Goal: Task Accomplishment & Management: Complete application form

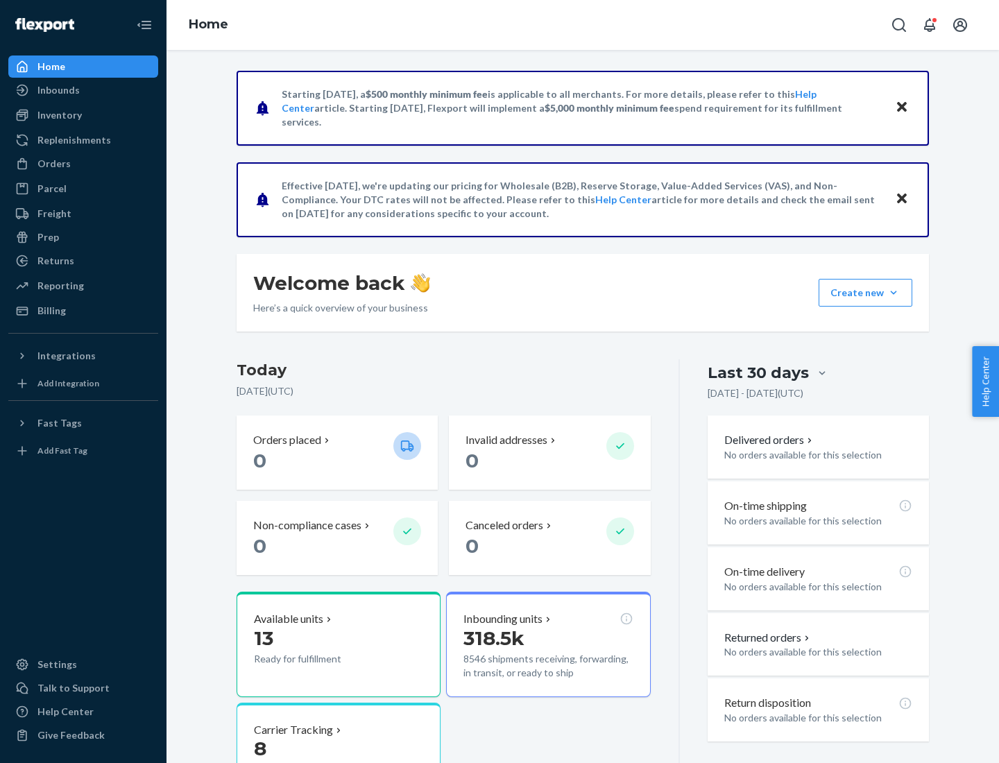
click at [894, 293] on button "Create new Create new inbound Create new order Create new product" at bounding box center [866, 293] width 94 height 28
click at [83, 90] on div "Inbounds" at bounding box center [83, 89] width 147 height 19
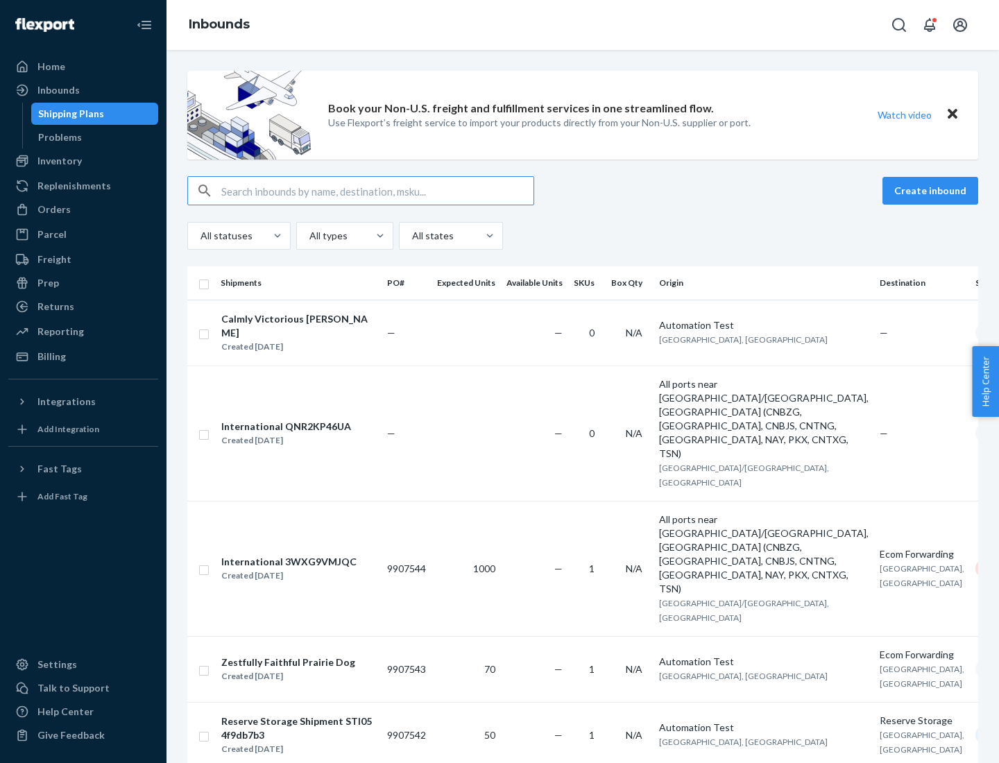
click at [933, 191] on button "Create inbound" at bounding box center [931, 191] width 96 height 28
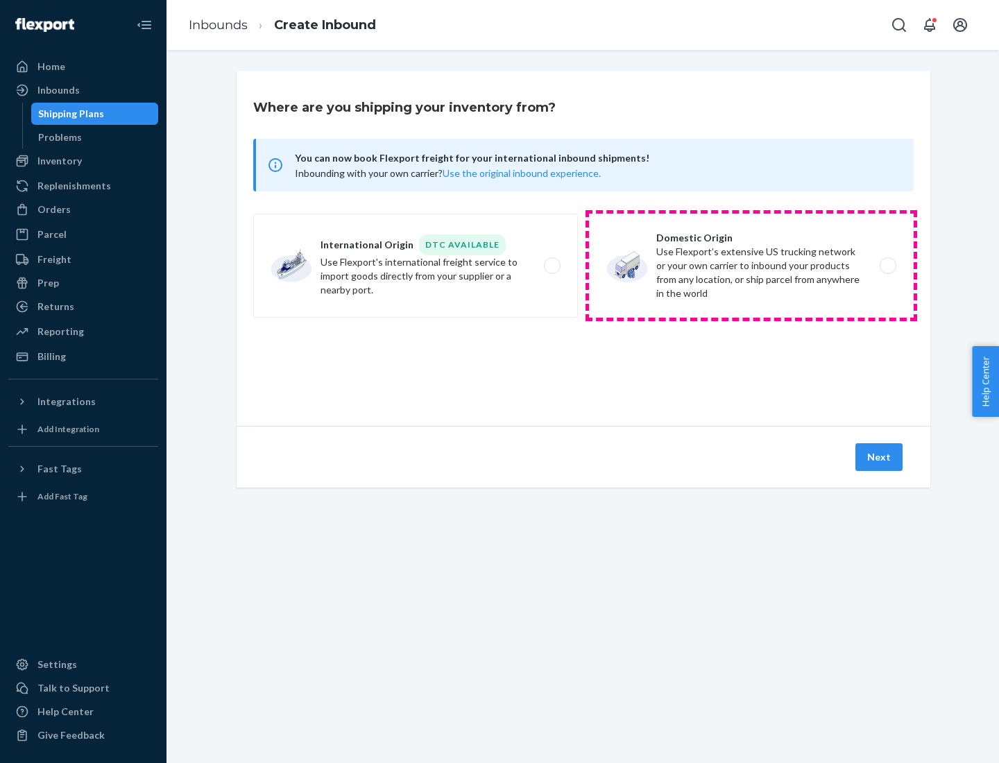
click at [751, 266] on label "Domestic Origin Use Flexport’s extensive US trucking network or your own carrie…" at bounding box center [751, 266] width 325 height 104
click at [887, 266] on input "Domestic Origin Use Flexport’s extensive US trucking network or your own carrie…" at bounding box center [891, 266] width 9 height 9
radio input "true"
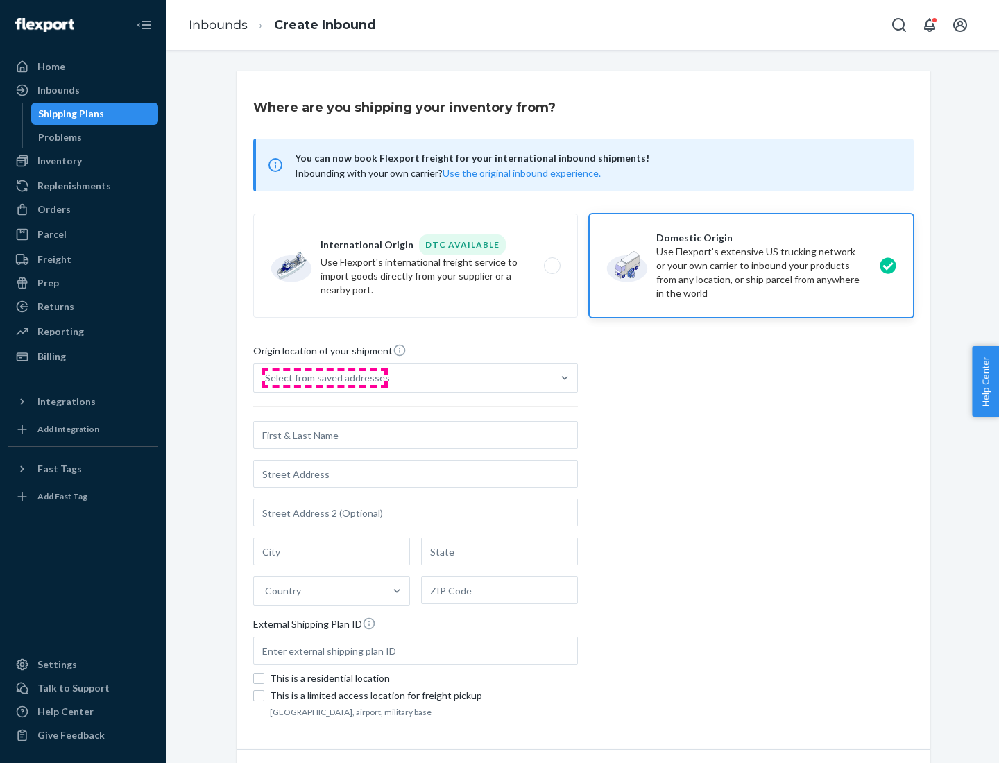
click at [324, 378] on div "Select from saved addresses" at bounding box center [327, 378] width 125 height 14
click at [266, 378] on input "Select from saved addresses" at bounding box center [265, 378] width 1 height 14
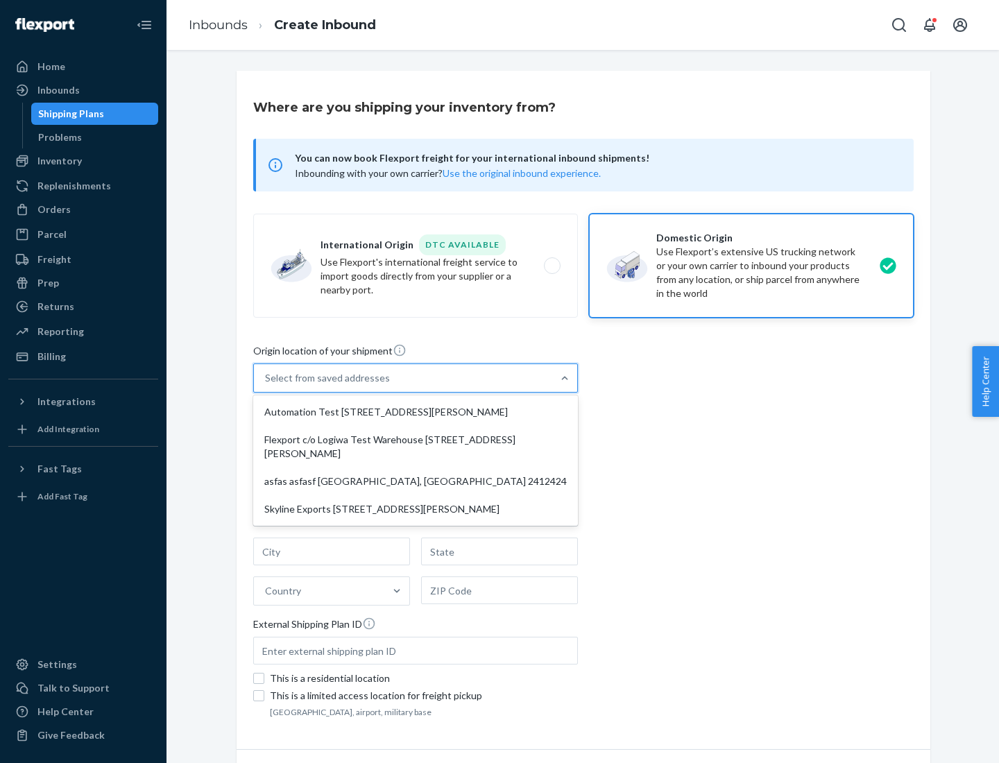
scroll to position [6, 0]
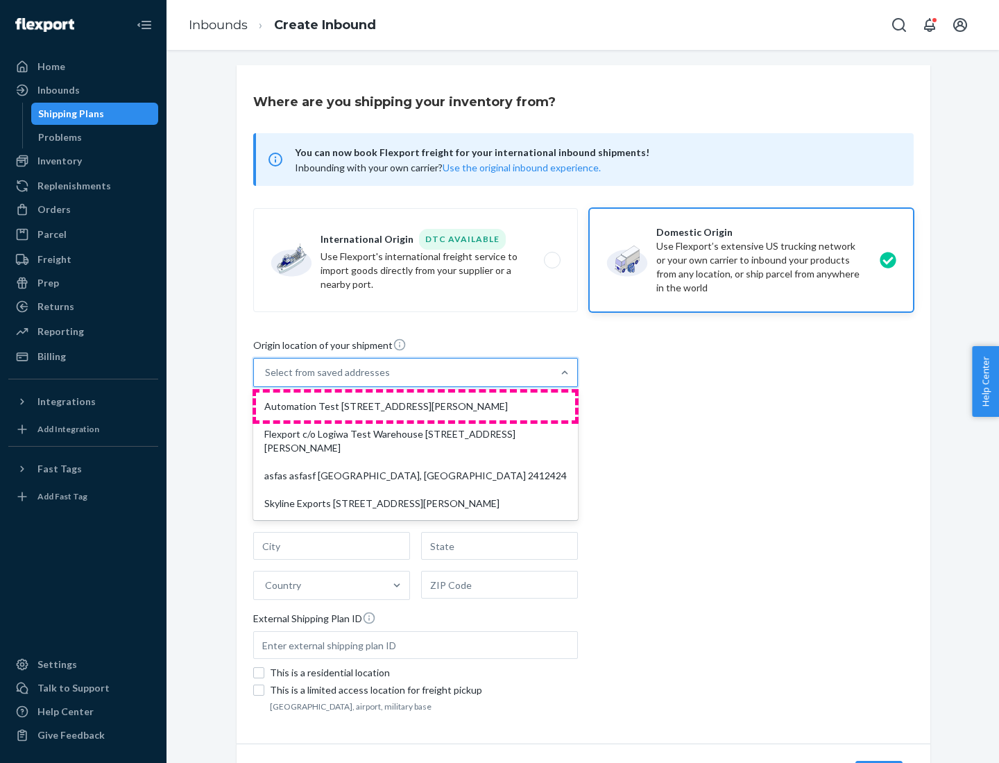
click at [416, 407] on div "Automation Test [STREET_ADDRESS][PERSON_NAME]" at bounding box center [415, 407] width 319 height 28
click at [266, 380] on input "option Automation Test [STREET_ADDRESS][PERSON_NAME] focused, 1 of 4. 4 results…" at bounding box center [265, 373] width 1 height 14
type input "Automation Test"
type input "9th Floor"
type input "[GEOGRAPHIC_DATA]"
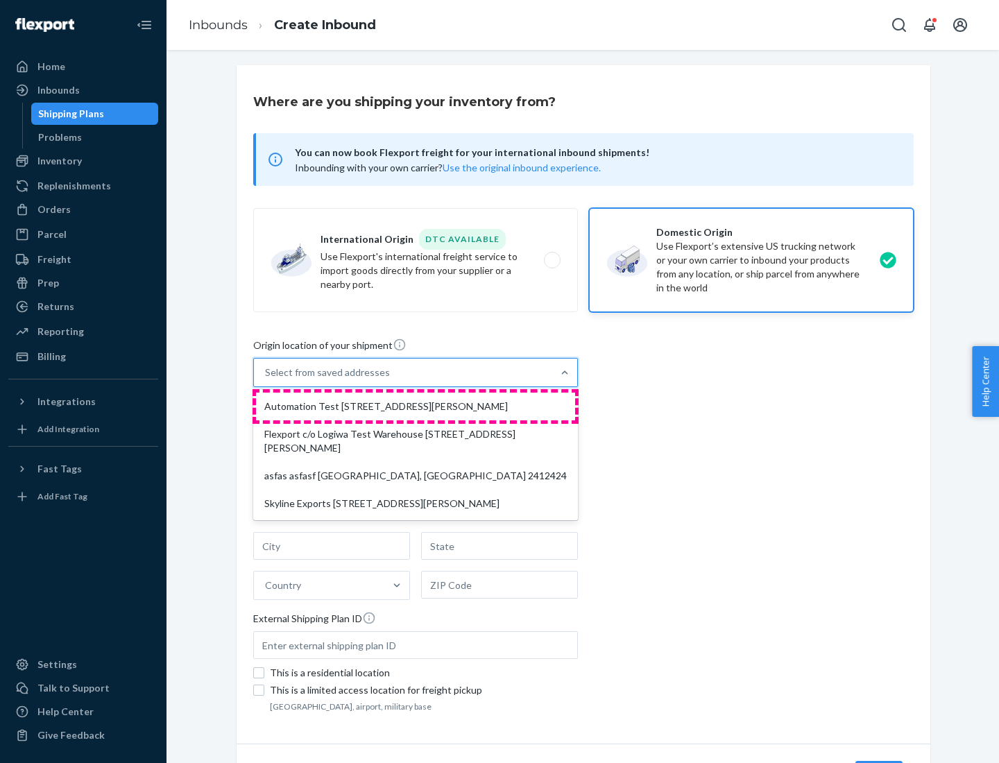
type input "CA"
type input "94104"
type input "[STREET_ADDRESS][PERSON_NAME]"
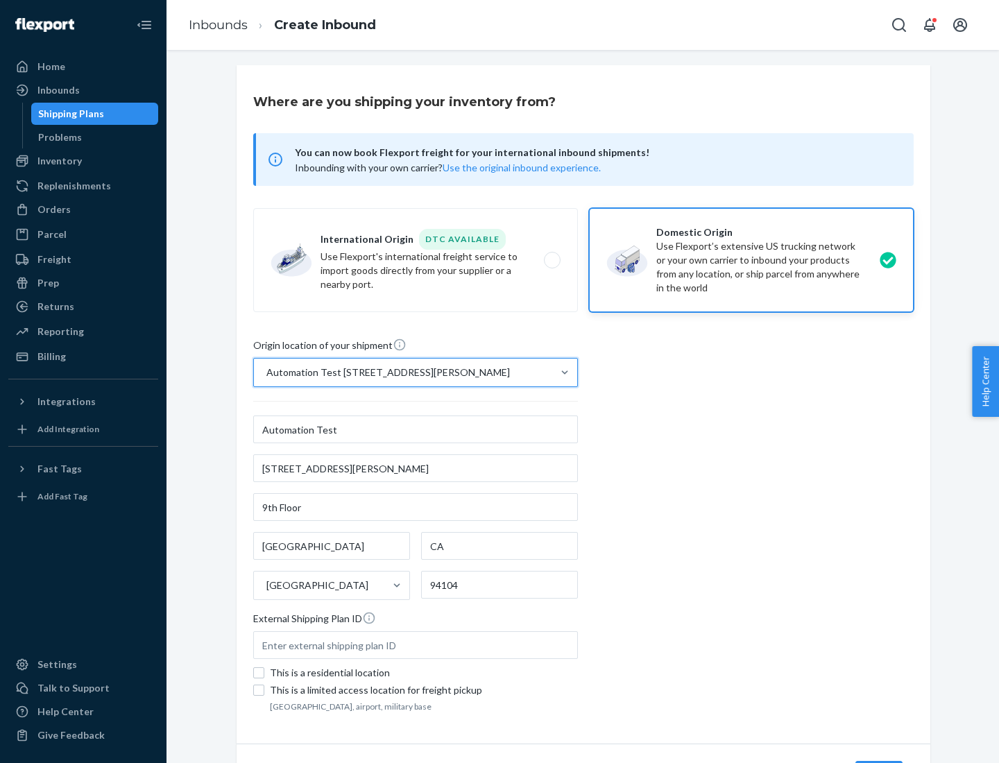
scroll to position [81, 0]
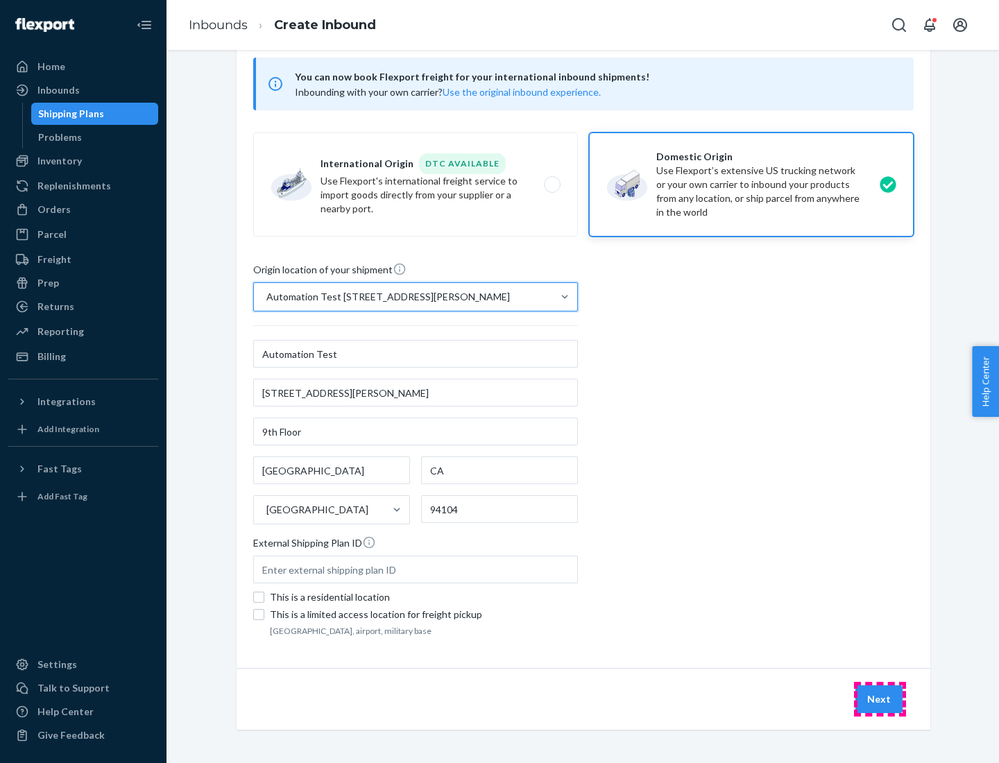
click at [880, 699] on button "Next" at bounding box center [879, 700] width 47 height 28
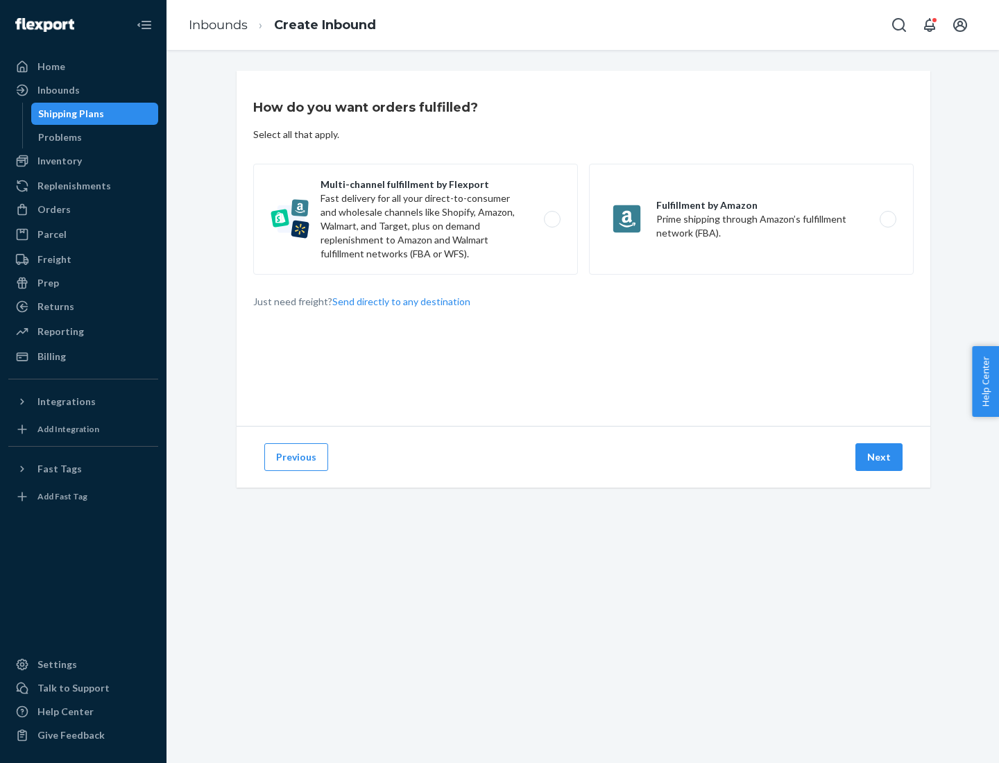
click at [416, 219] on label "Multi-channel fulfillment by Flexport Fast delivery for all your direct-to-cons…" at bounding box center [415, 219] width 325 height 111
click at [552, 219] on input "Multi-channel fulfillment by Flexport Fast delivery for all your direct-to-cons…" at bounding box center [556, 219] width 9 height 9
radio input "true"
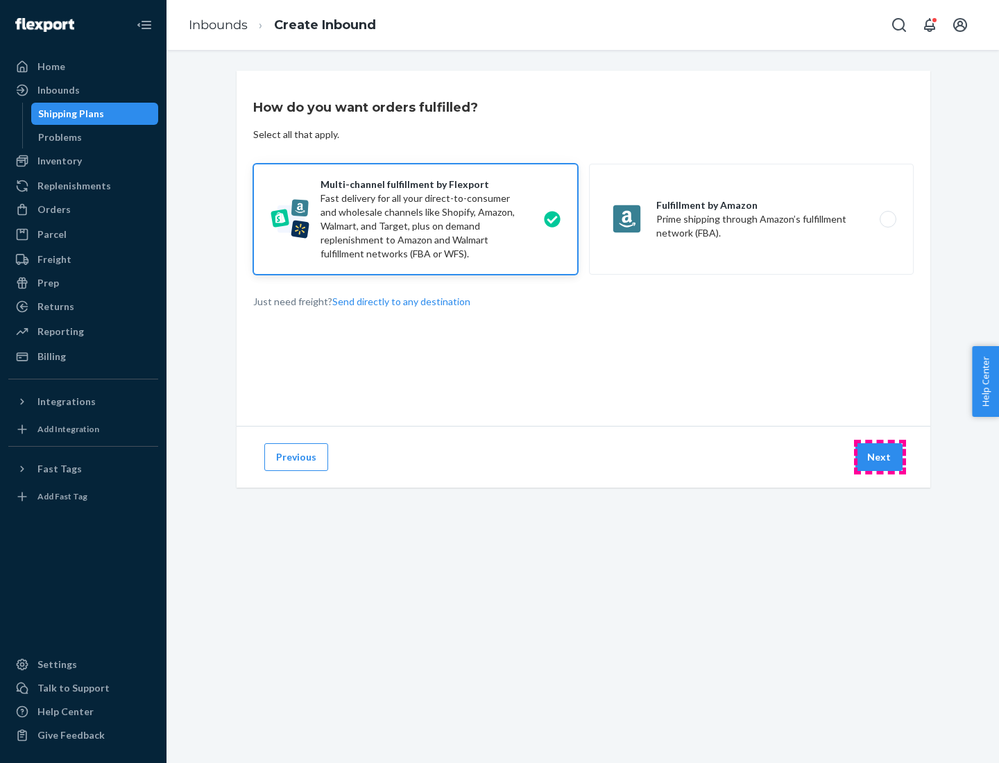
click at [880, 457] on button "Next" at bounding box center [879, 457] width 47 height 28
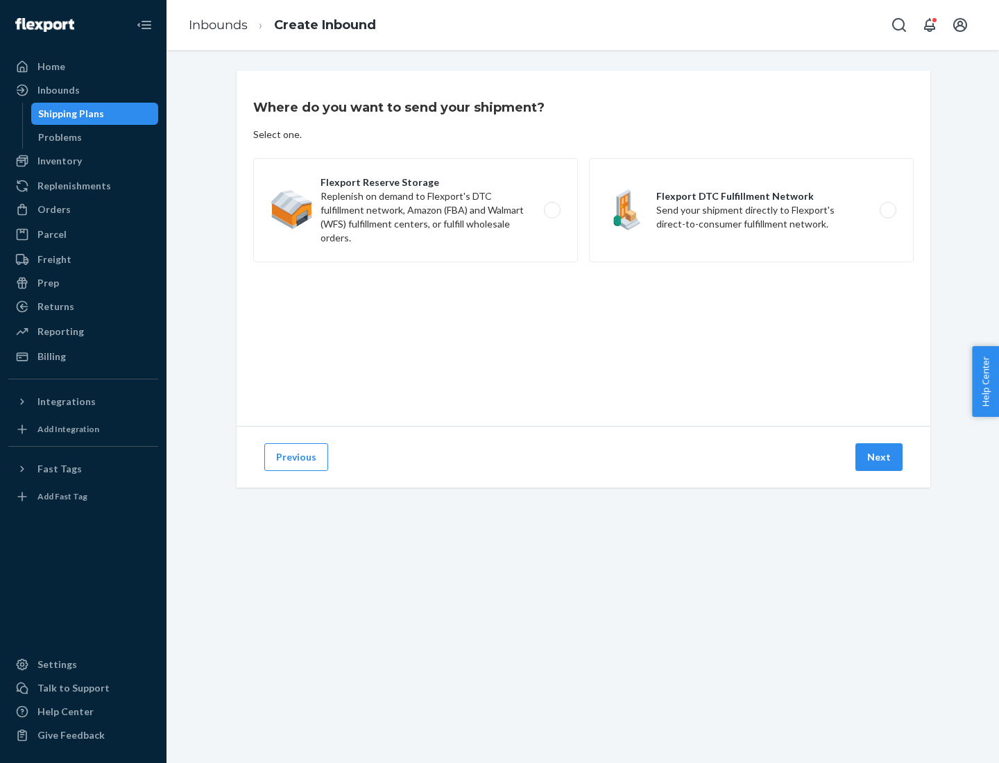
click at [751, 210] on label "Flexport DTC Fulfillment Network Send your shipment directly to Flexport's dire…" at bounding box center [751, 210] width 325 height 104
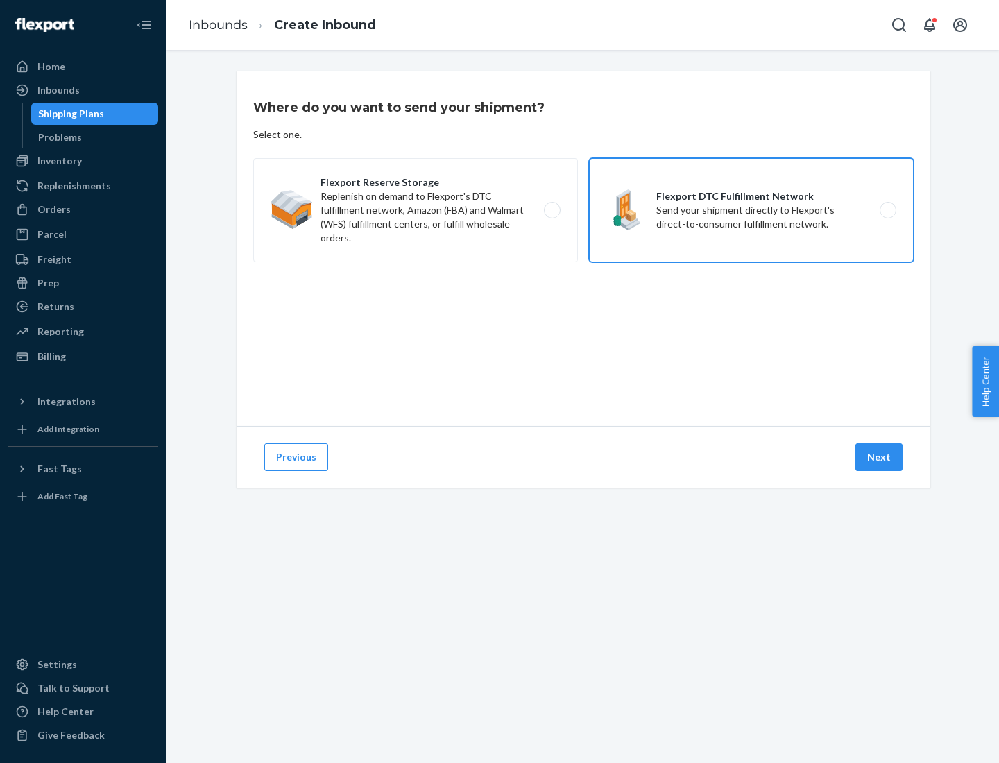
click at [887, 210] on input "Flexport DTC Fulfillment Network Send your shipment directly to Flexport's dire…" at bounding box center [891, 210] width 9 height 9
radio input "true"
click at [880, 457] on button "Next" at bounding box center [879, 457] width 47 height 28
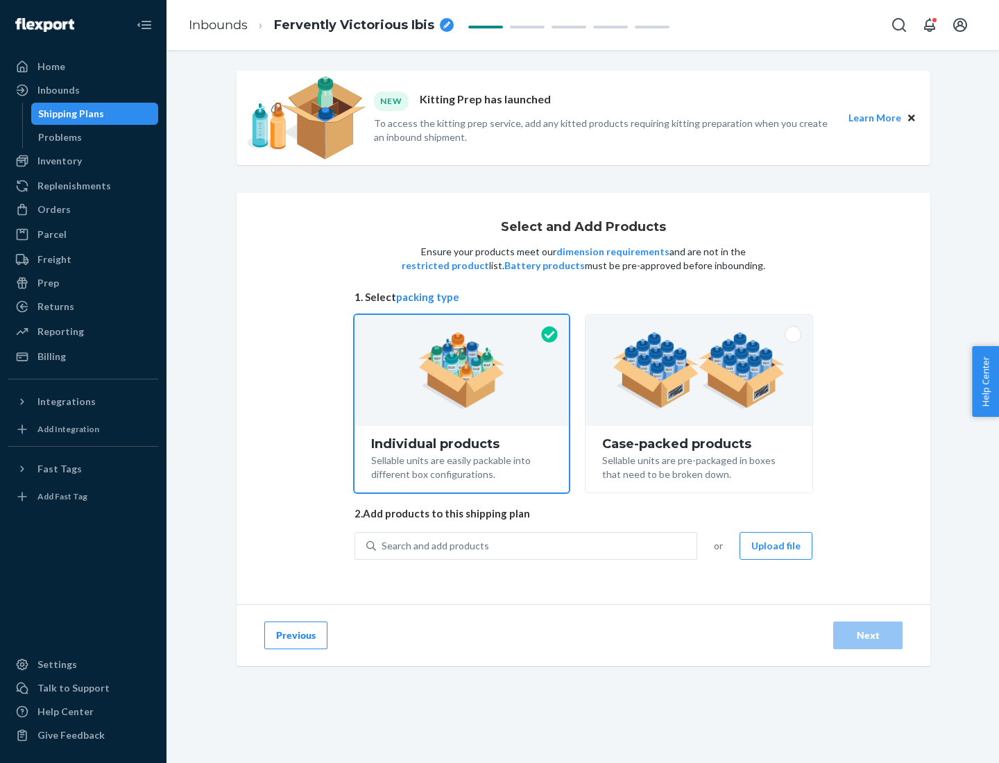
click at [699, 371] on img at bounding box center [699, 370] width 173 height 76
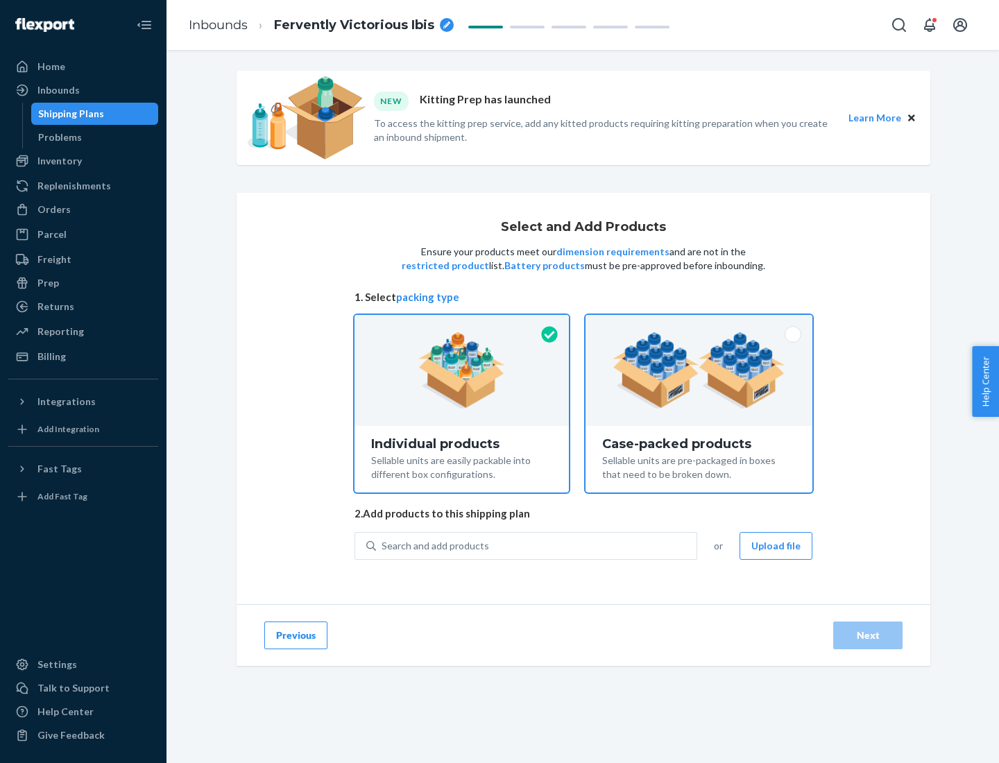
click at [699, 324] on input "Case-packed products Sellable units are pre-packaged in boxes that need to be b…" at bounding box center [699, 319] width 9 height 9
radio input "true"
radio input "false"
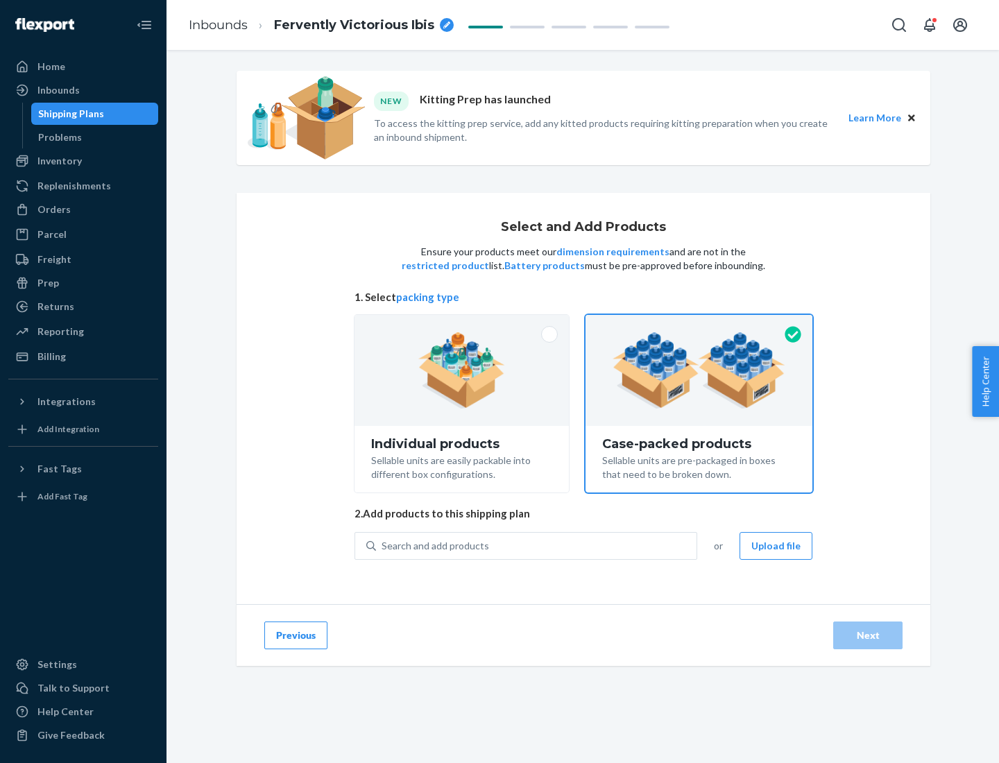
click at [537, 545] on div "Search and add products" at bounding box center [536, 546] width 321 height 25
click at [383, 545] on input "Search and add products" at bounding box center [382, 546] width 1 height 14
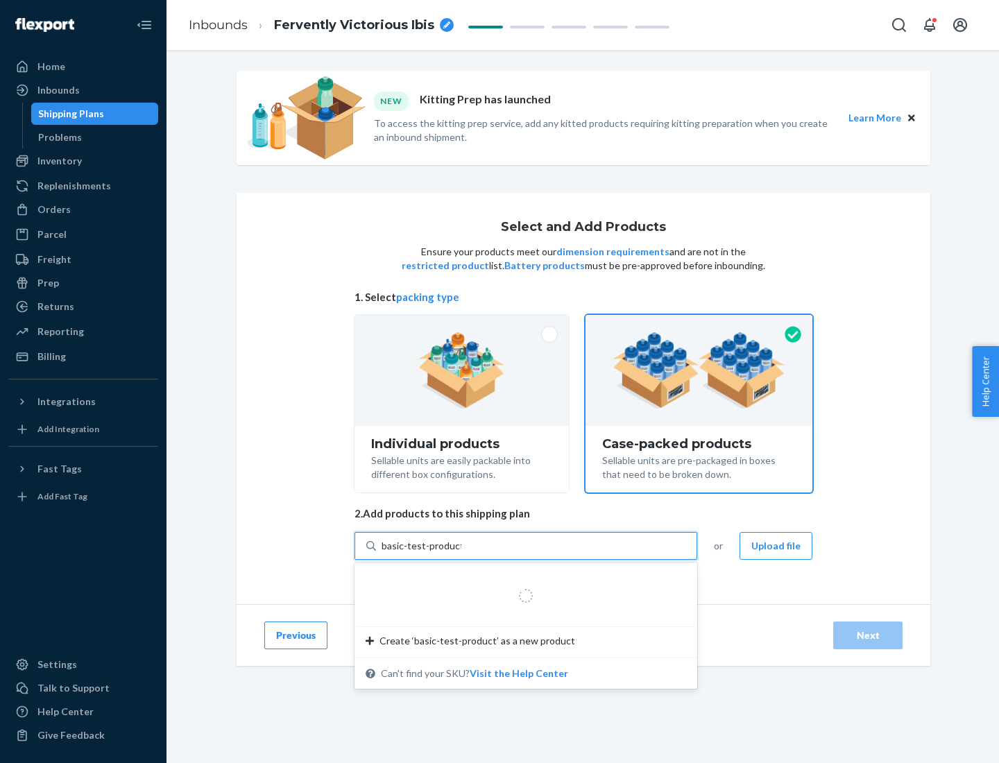
type input "basic-test-product-1"
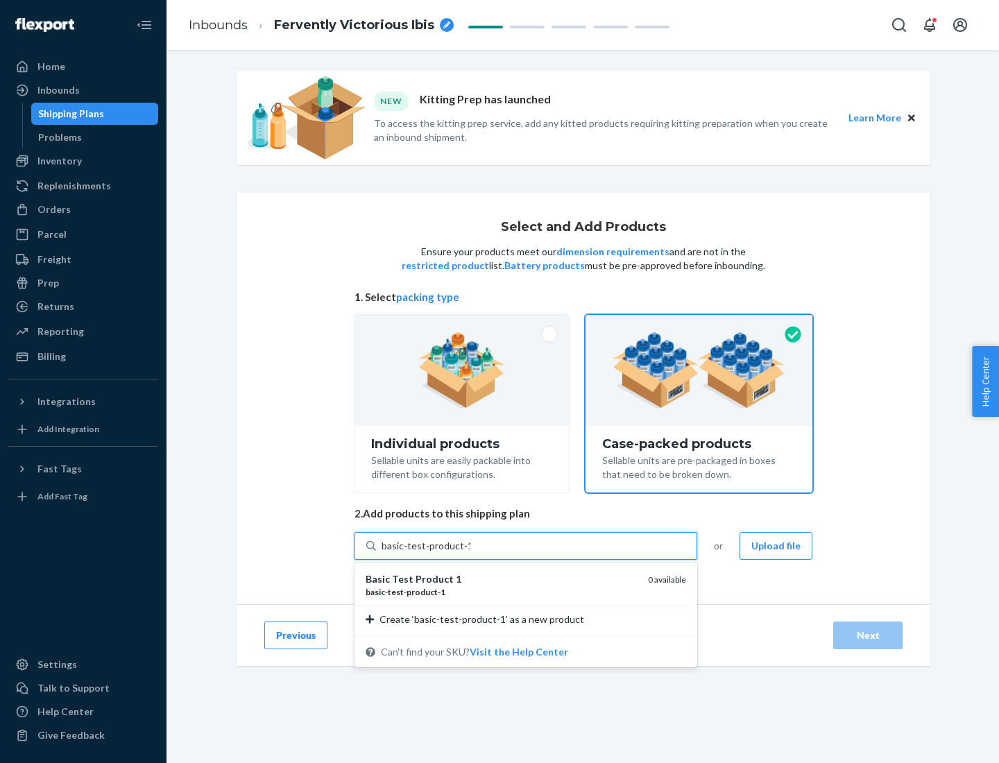
click at [502, 592] on div "basic - test - product - 1" at bounding box center [501, 592] width 271 height 12
click at [470, 553] on input "basic-test-product-1" at bounding box center [426, 546] width 89 height 14
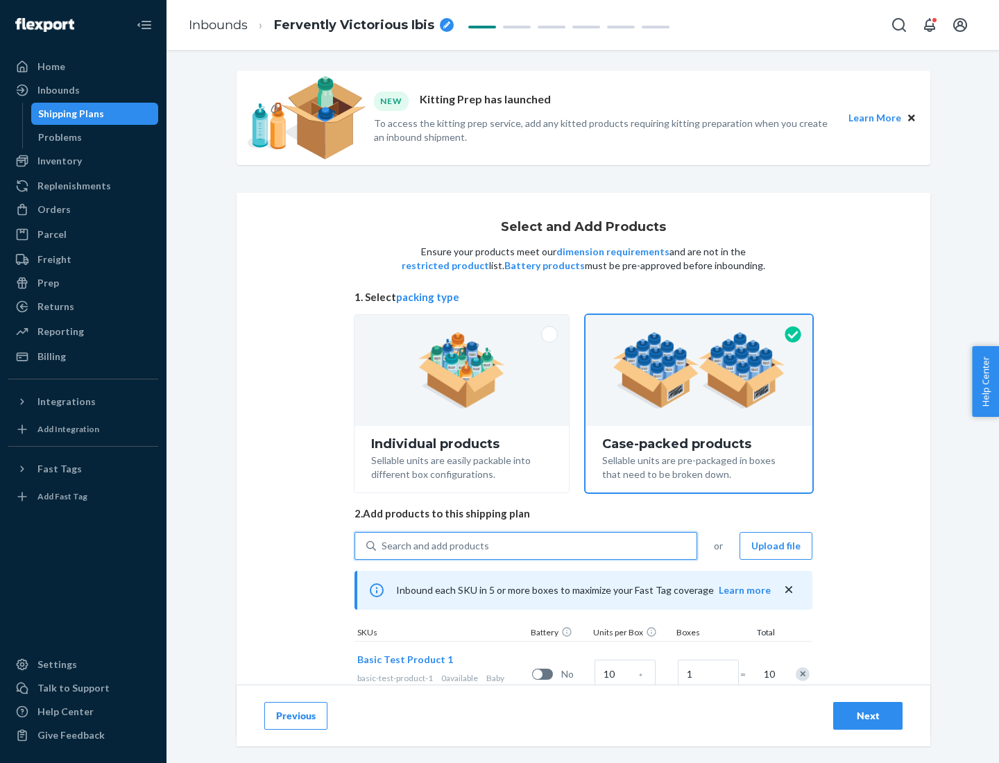
scroll to position [50, 0]
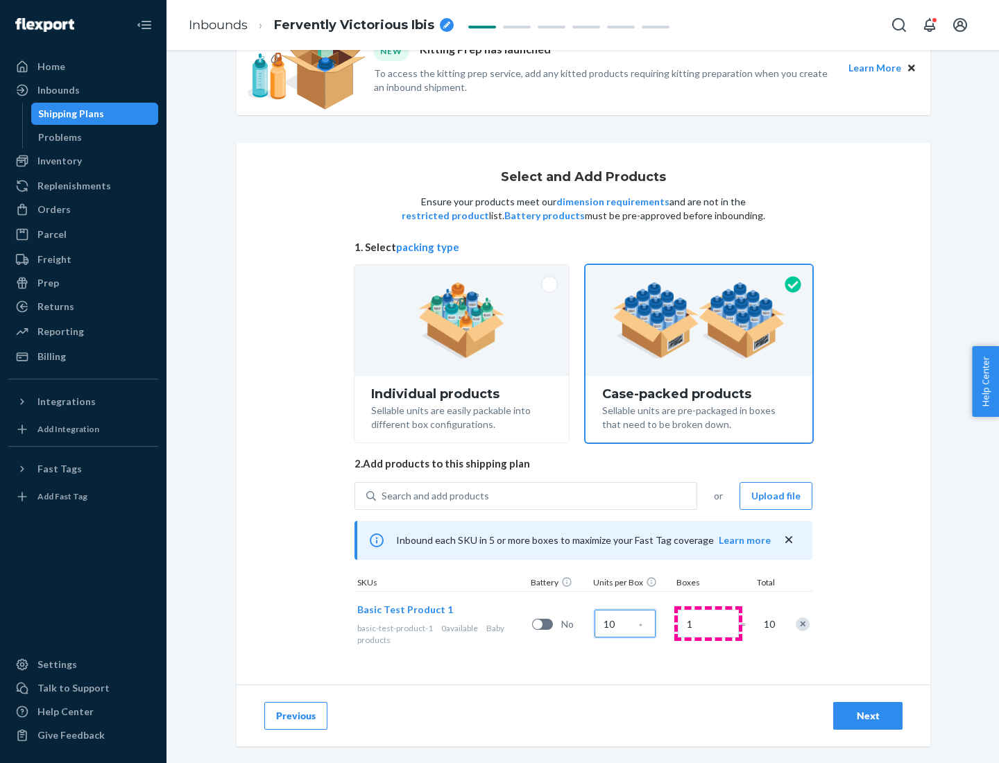
type input "10"
type input "7"
click at [868, 716] on div "Next" at bounding box center [868, 716] width 46 height 14
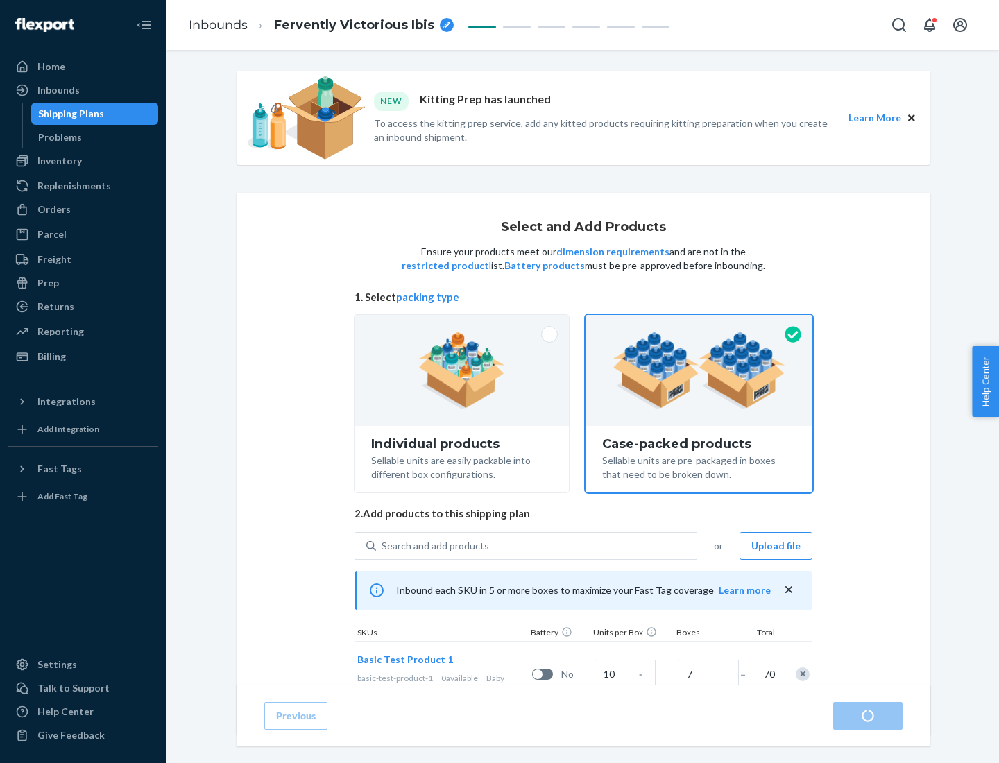
radio input "true"
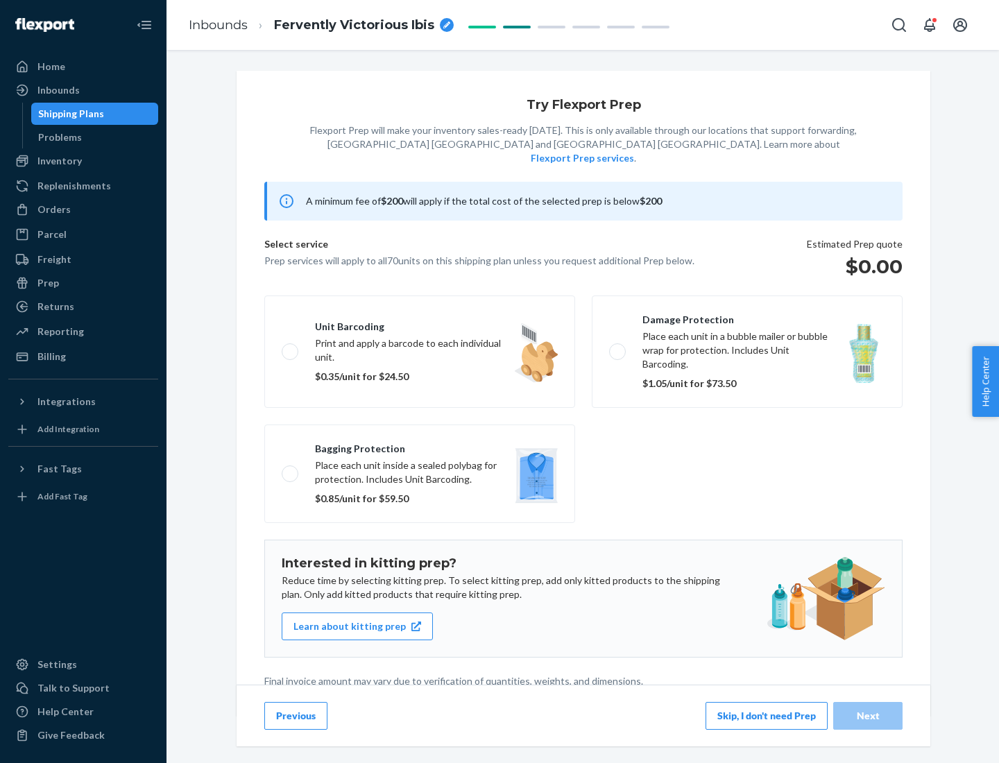
scroll to position [3, 0]
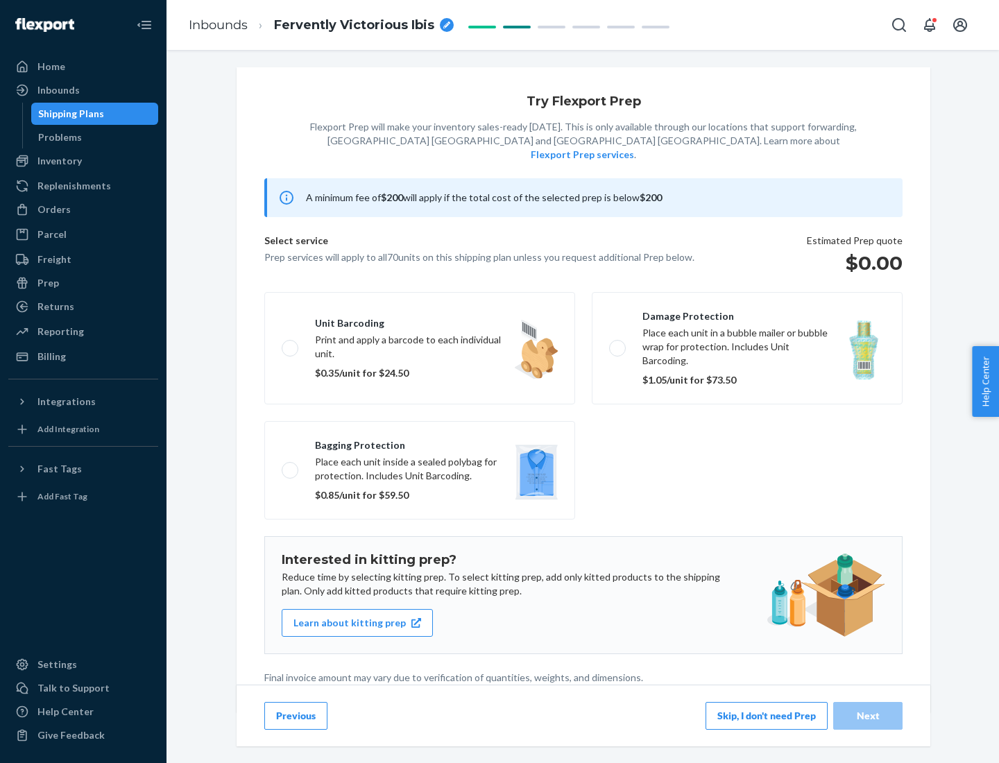
click at [420, 442] on label "Bagging protection Place each unit inside a sealed polybag for protection. Incl…" at bounding box center [419, 470] width 311 height 99
click at [291, 466] on input "Bagging protection Place each unit inside a sealed polybag for protection. Incl…" at bounding box center [286, 470] width 9 height 9
checkbox input "true"
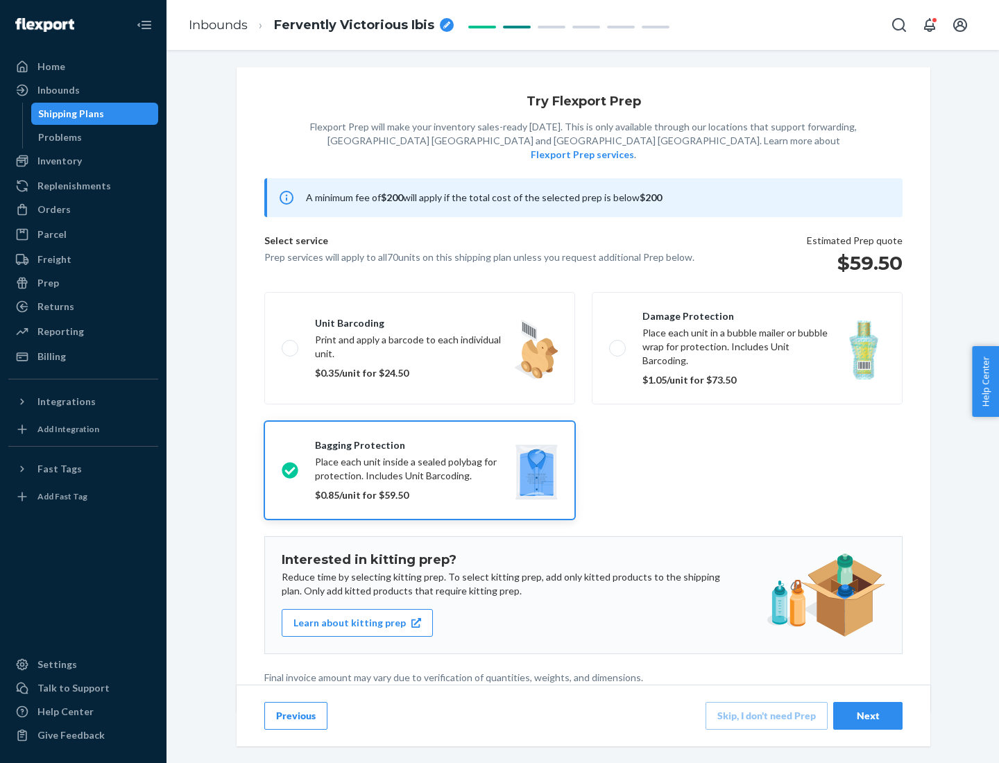
click at [868, 715] on div "Next" at bounding box center [868, 716] width 46 height 14
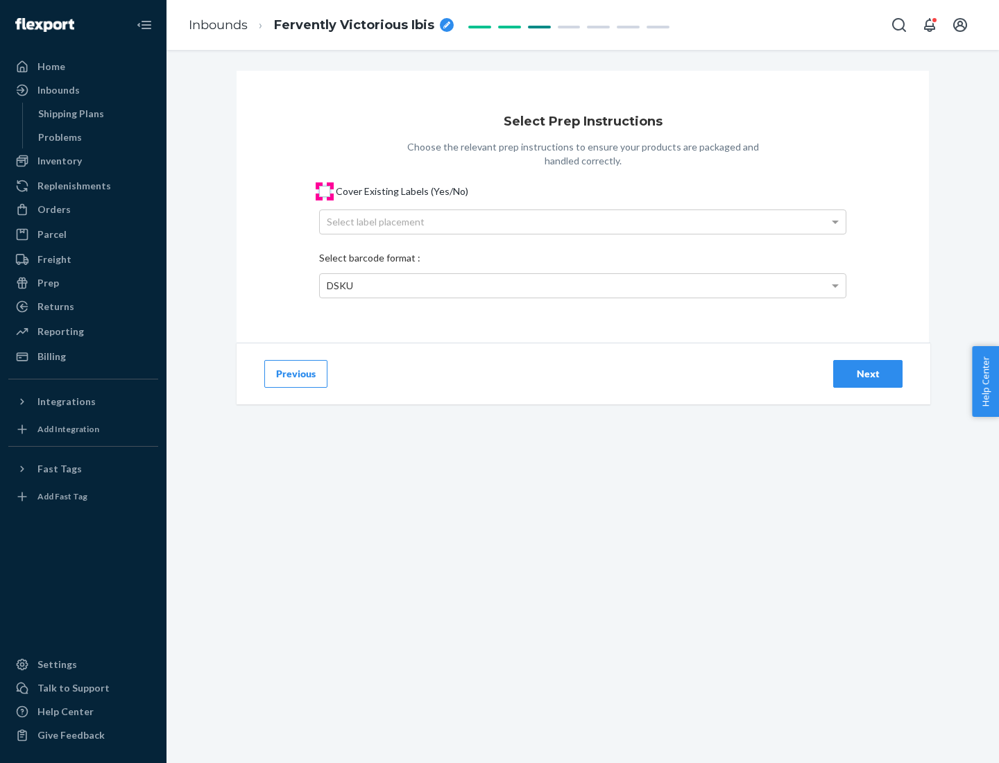
click at [325, 191] on input "Cover Existing Labels (Yes/No)" at bounding box center [324, 191] width 11 height 11
checkbox input "true"
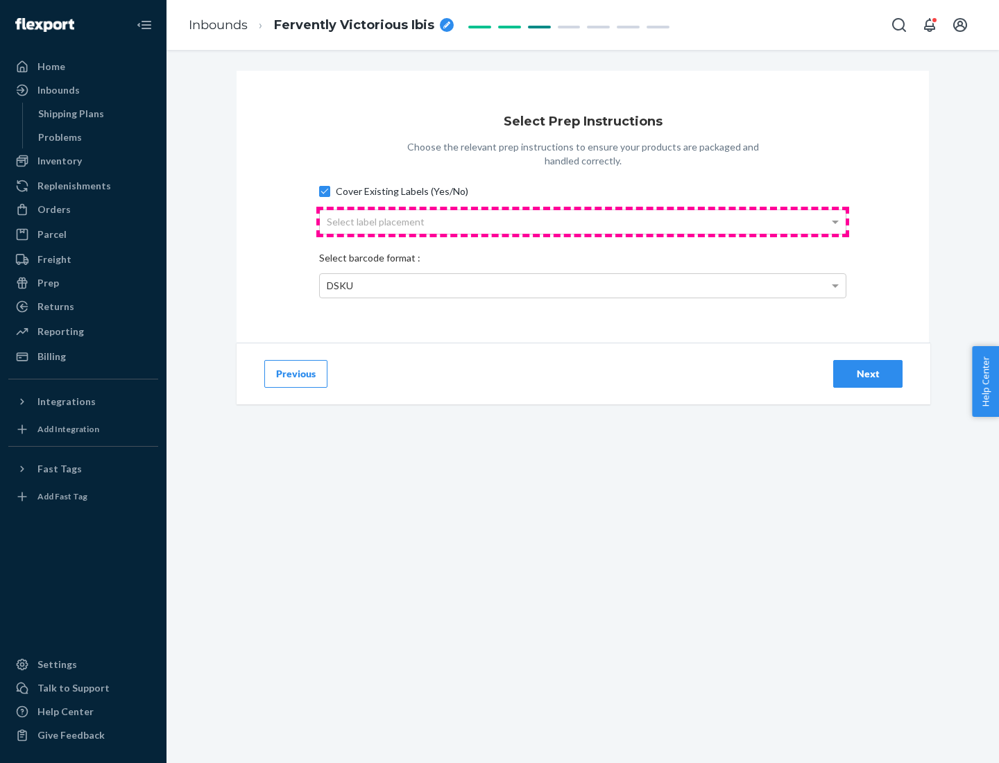
click at [583, 221] on div "Select label placement" at bounding box center [583, 222] width 526 height 24
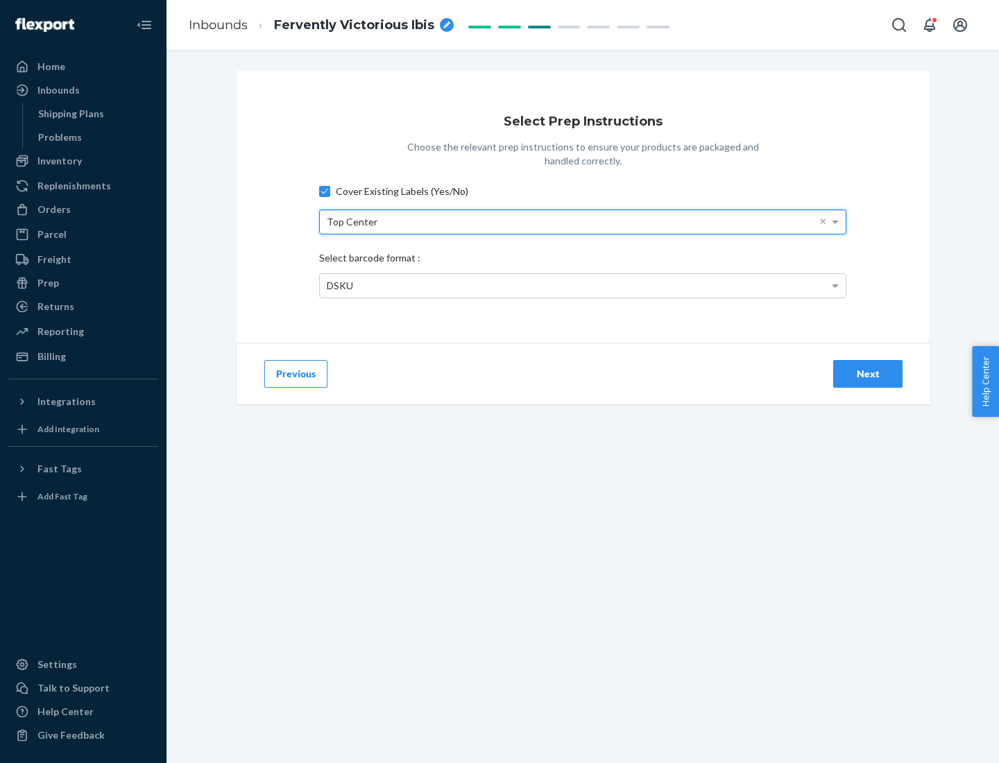
click at [583, 285] on div "DSKU" at bounding box center [583, 286] width 526 height 24
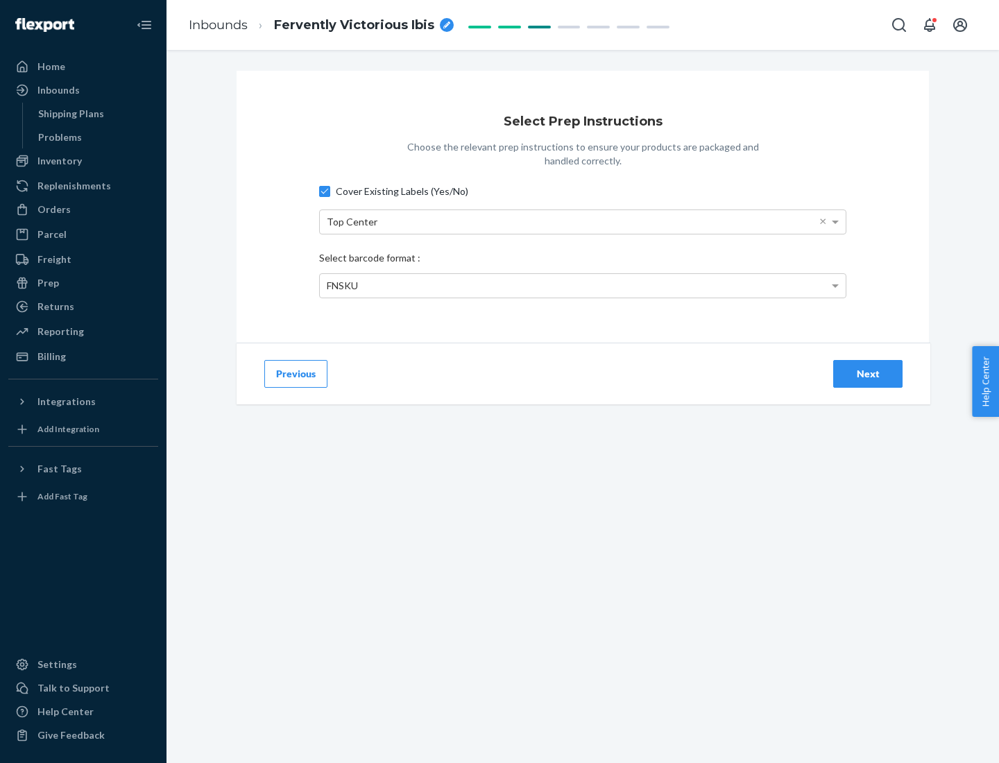
click at [868, 373] on div "Next" at bounding box center [868, 374] width 46 height 14
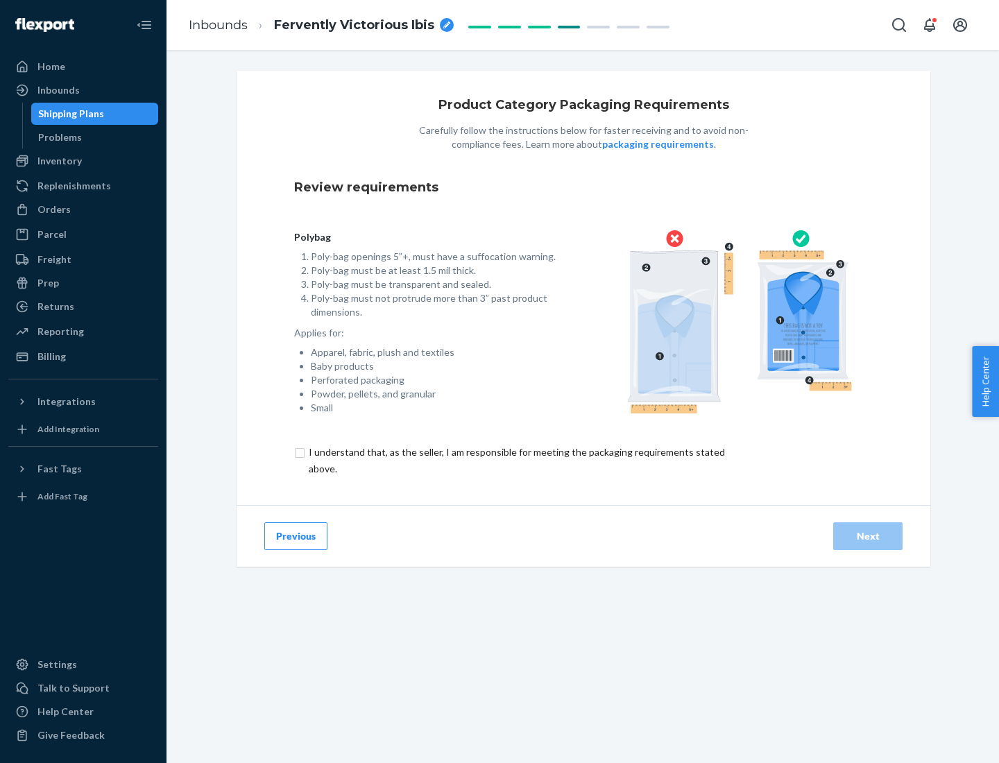
click at [516, 460] on input "checkbox" at bounding box center [524, 460] width 461 height 33
checkbox input "true"
click at [868, 536] on div "Next" at bounding box center [868, 536] width 46 height 14
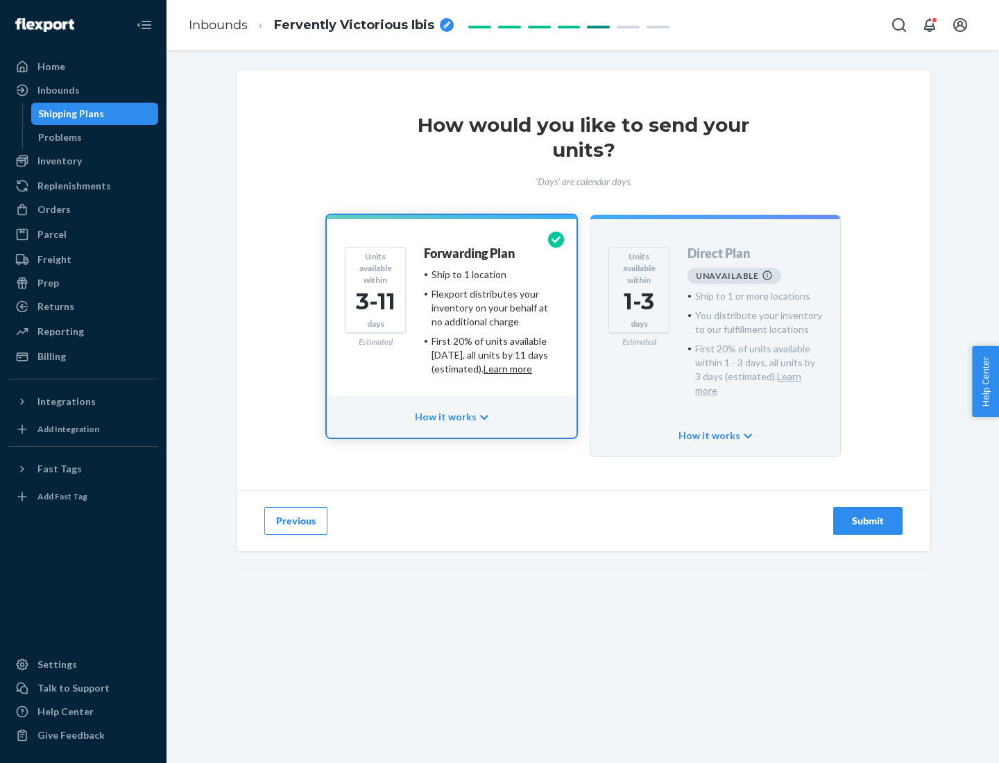
click at [470, 253] on h4 "Forwarding Plan" at bounding box center [469, 254] width 91 height 14
click at [868, 514] on div "Submit" at bounding box center [868, 521] width 46 height 14
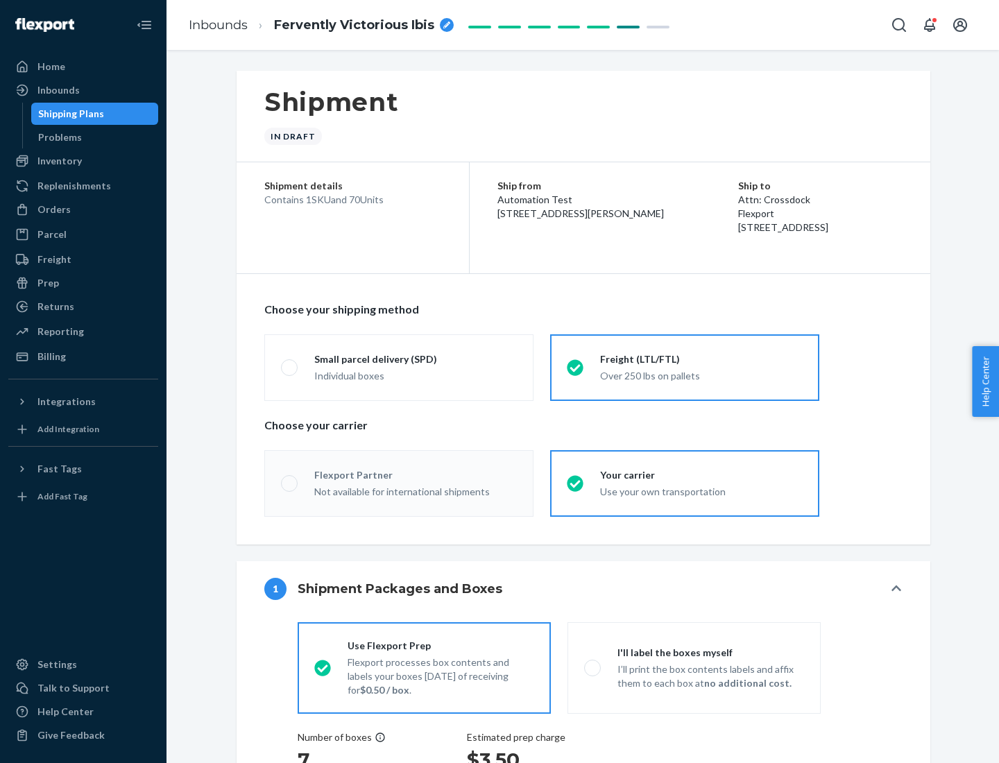
radio input "true"
radio input "false"
radio input "true"
radio input "false"
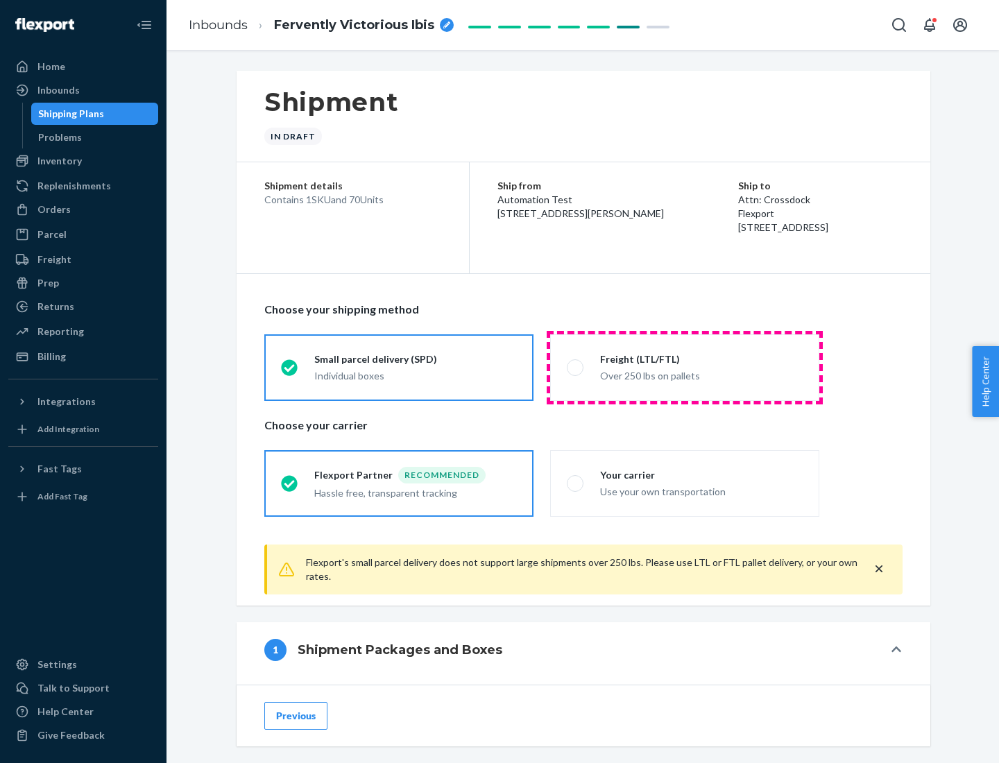
click at [685, 367] on div "Over 250 lbs on pallets" at bounding box center [701, 374] width 203 height 17
click at [576, 367] on input "Freight (LTL/FTL) Over 250 lbs on pallets" at bounding box center [571, 367] width 9 height 9
radio input "true"
radio input "false"
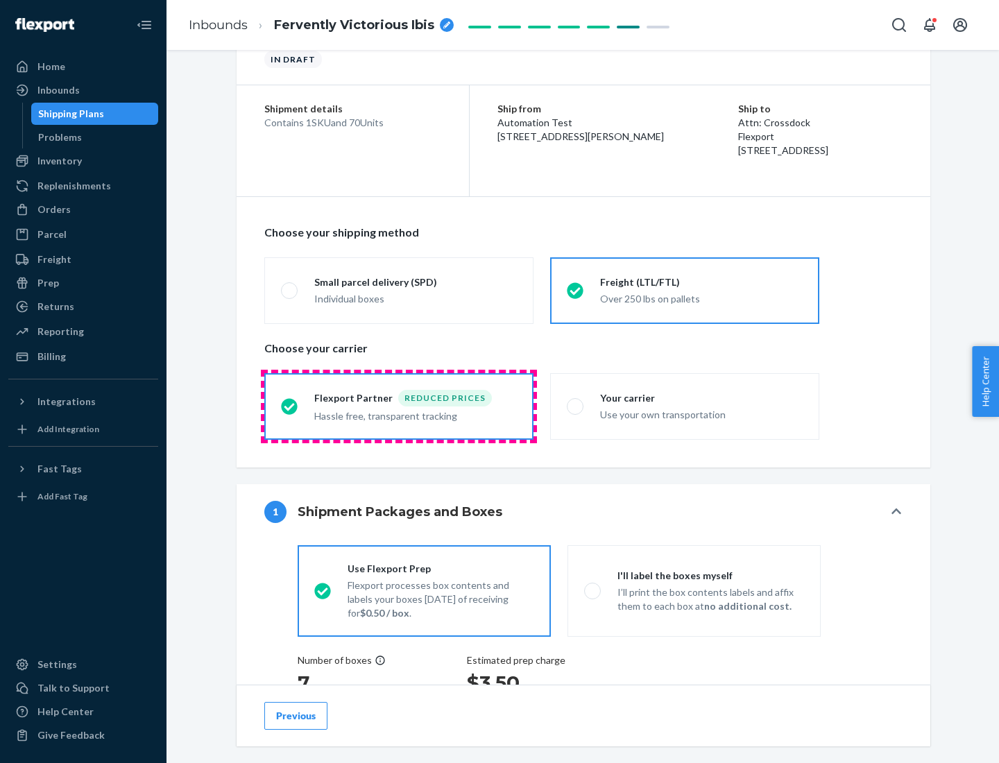
click at [399, 407] on div "Hassle free, transparent tracking" at bounding box center [415, 415] width 203 height 17
click at [290, 406] on input "Flexport Partner Reduced prices Hassle free, transparent tracking" at bounding box center [285, 406] width 9 height 9
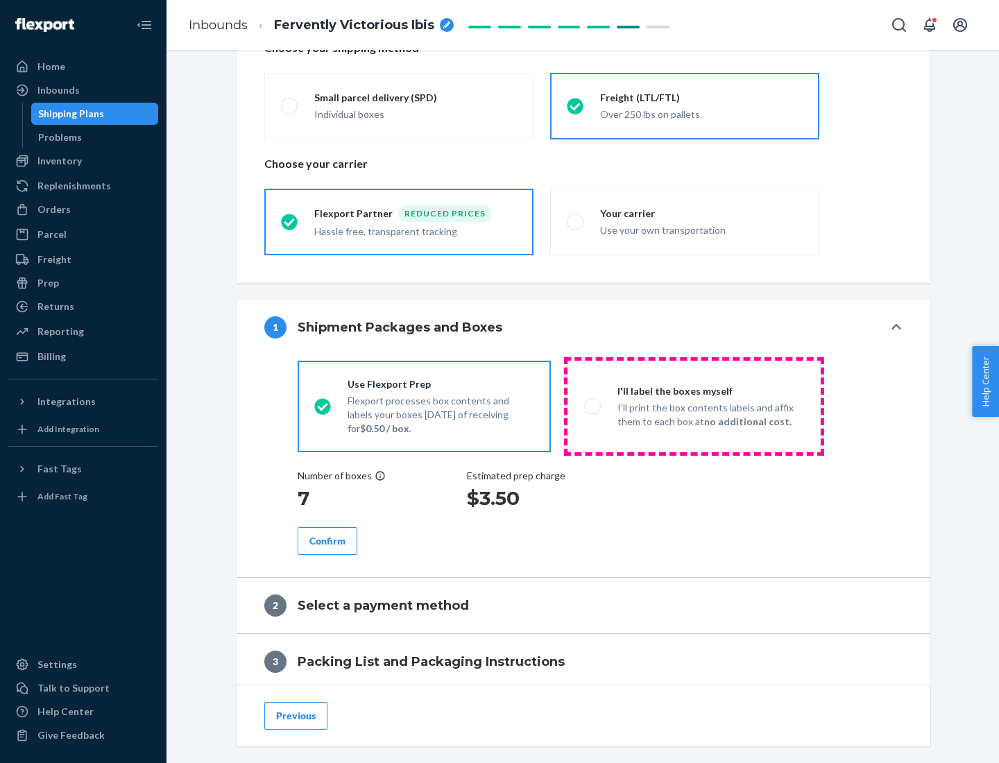
click at [694, 406] on p "I’ll print the box contents labels and affix them to each box at no additional …" at bounding box center [711, 415] width 187 height 28
click at [593, 406] on input "I'll label the boxes myself I’ll print the box contents labels and affix them t…" at bounding box center [588, 406] width 9 height 9
radio input "true"
radio input "false"
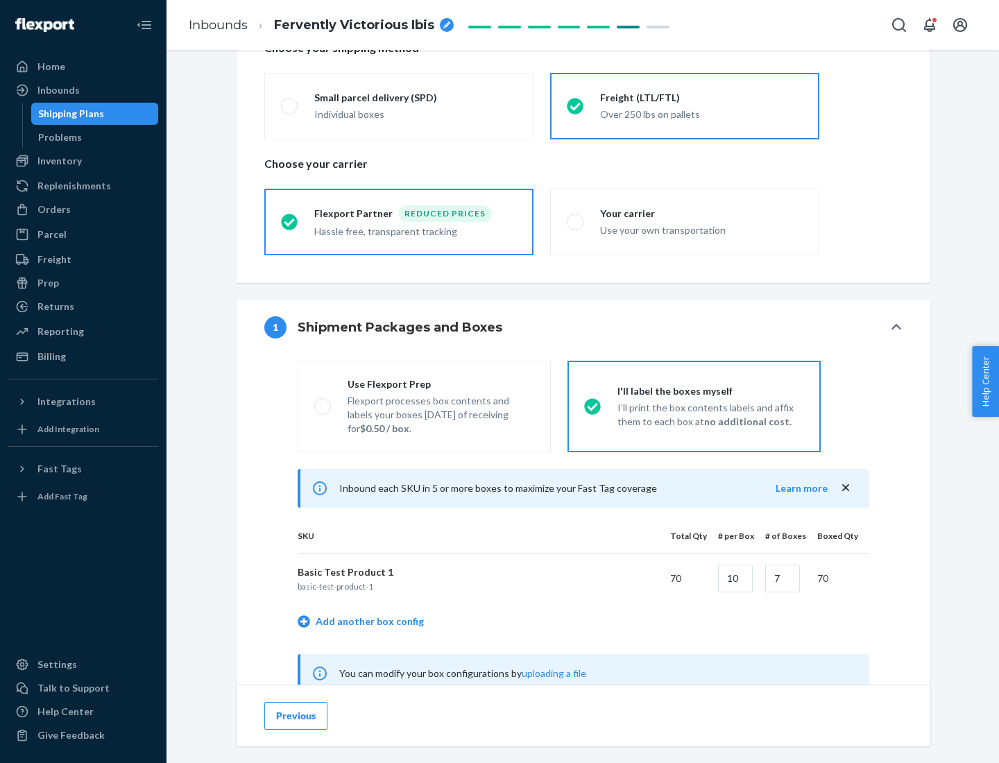
scroll to position [434, 0]
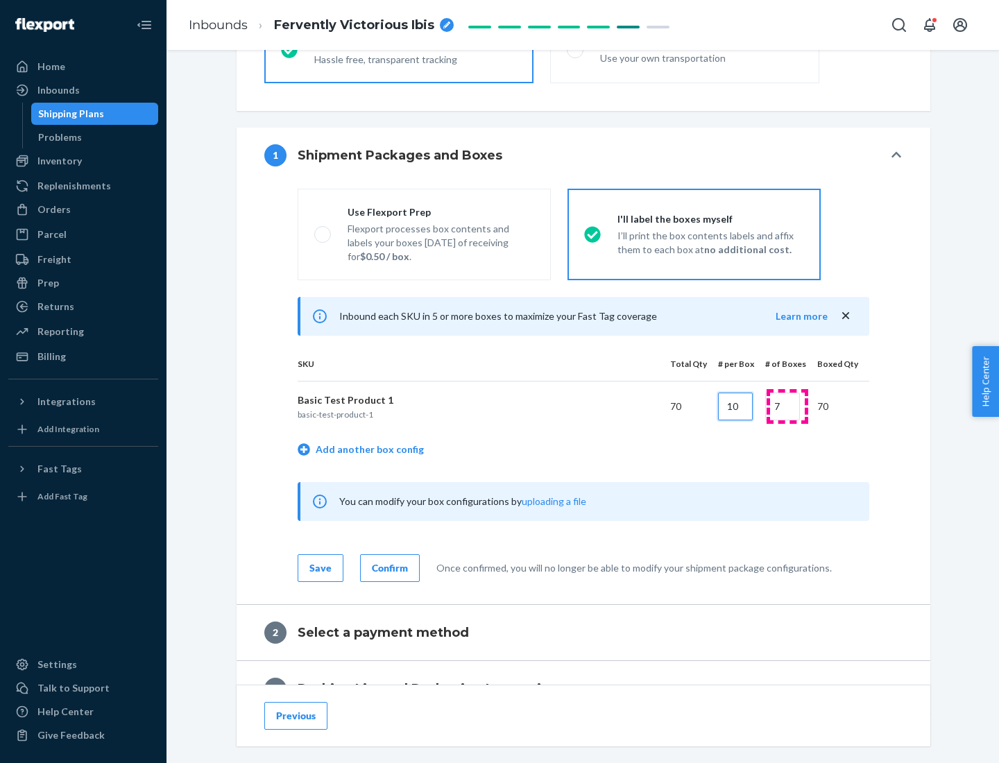
type input "10"
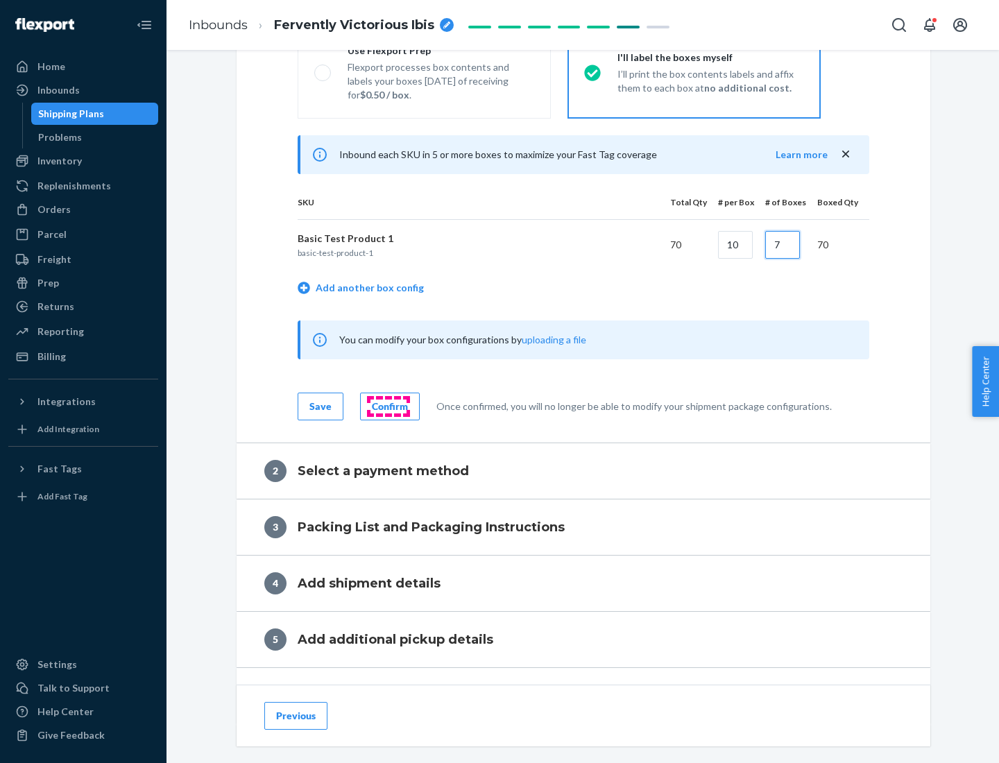
type input "7"
click at [388, 406] on div "Confirm" at bounding box center [390, 407] width 36 height 14
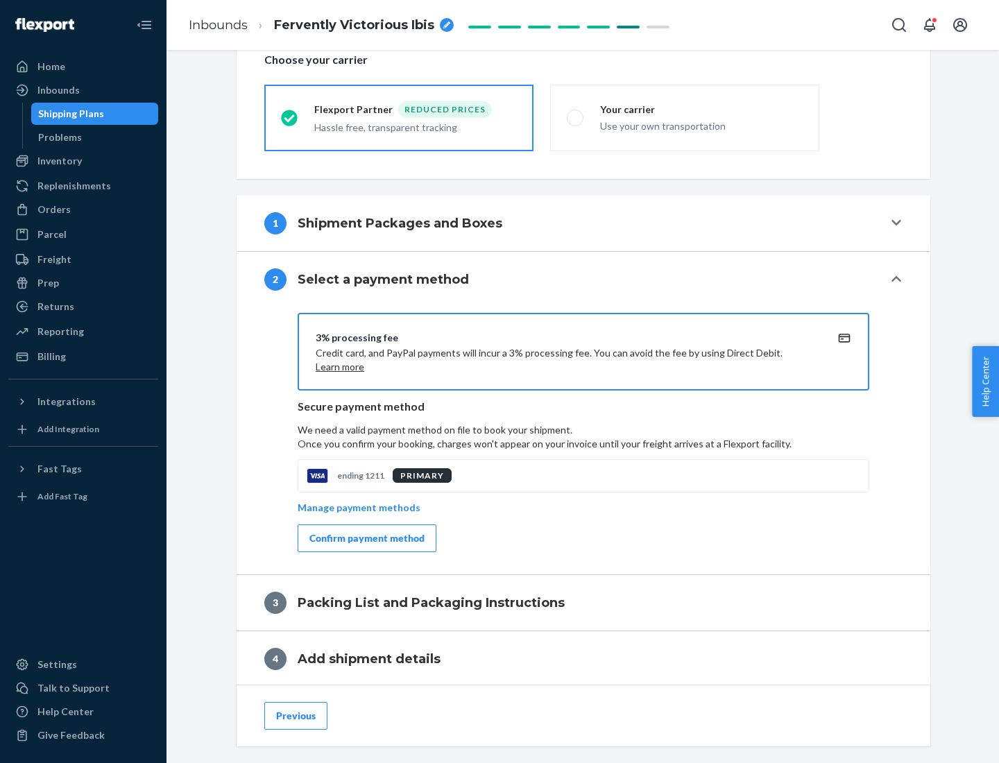
scroll to position [497, 0]
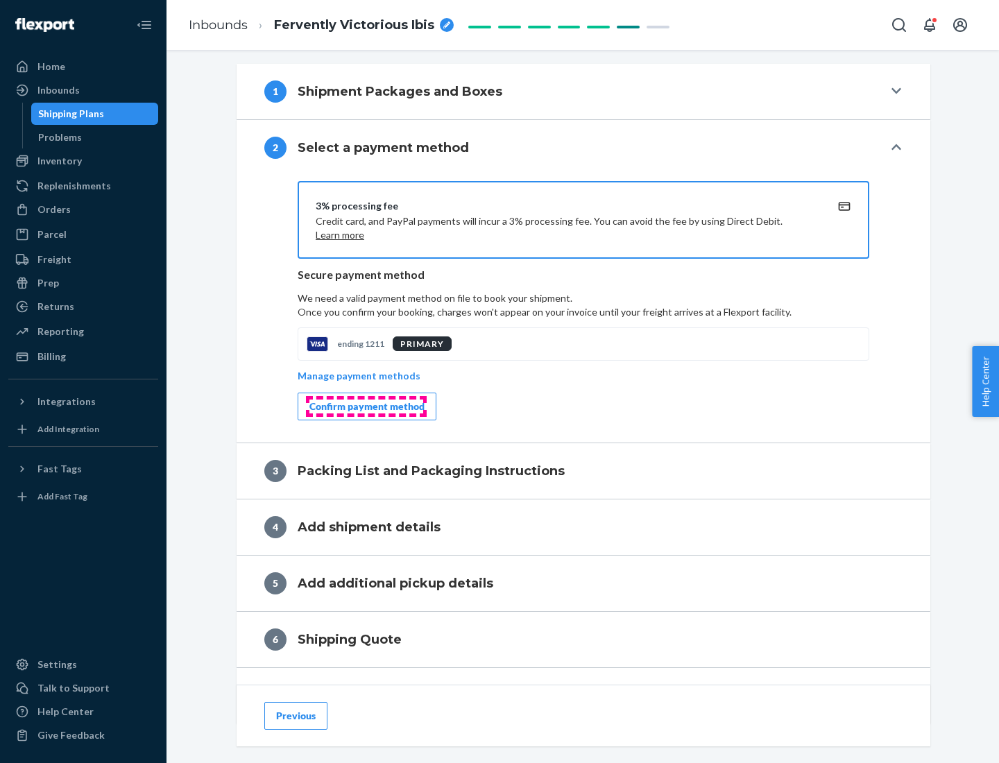
click at [366, 407] on div "Confirm payment method" at bounding box center [366, 407] width 115 height 14
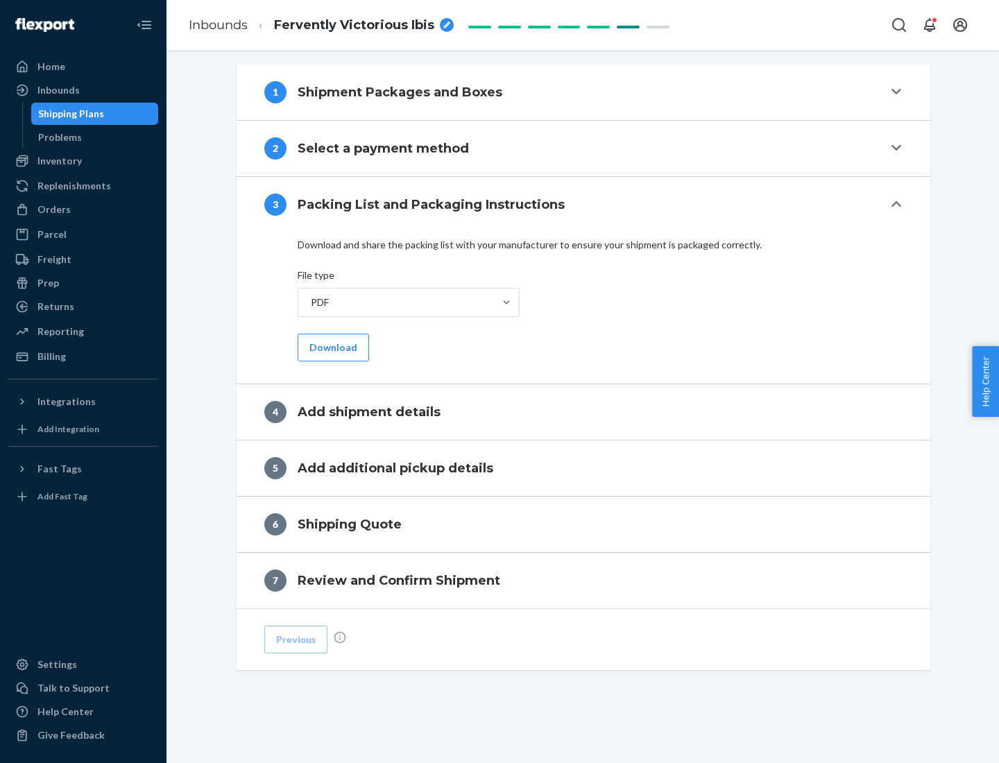
scroll to position [438, 0]
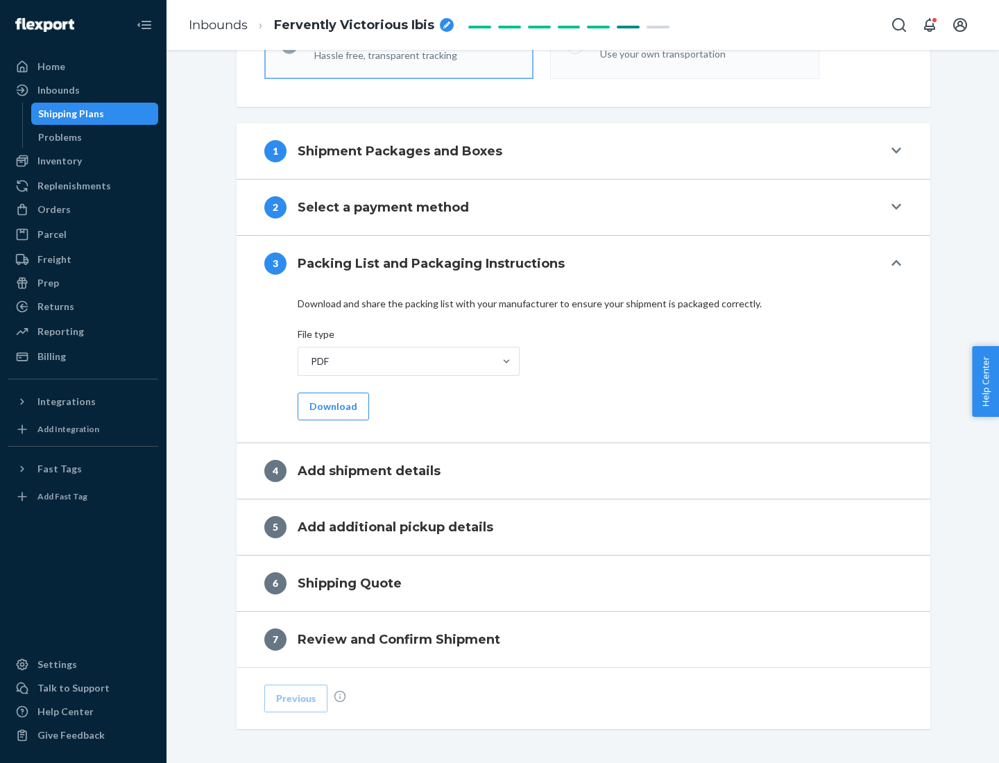
click at [332, 406] on button "Download" at bounding box center [333, 407] width 71 height 28
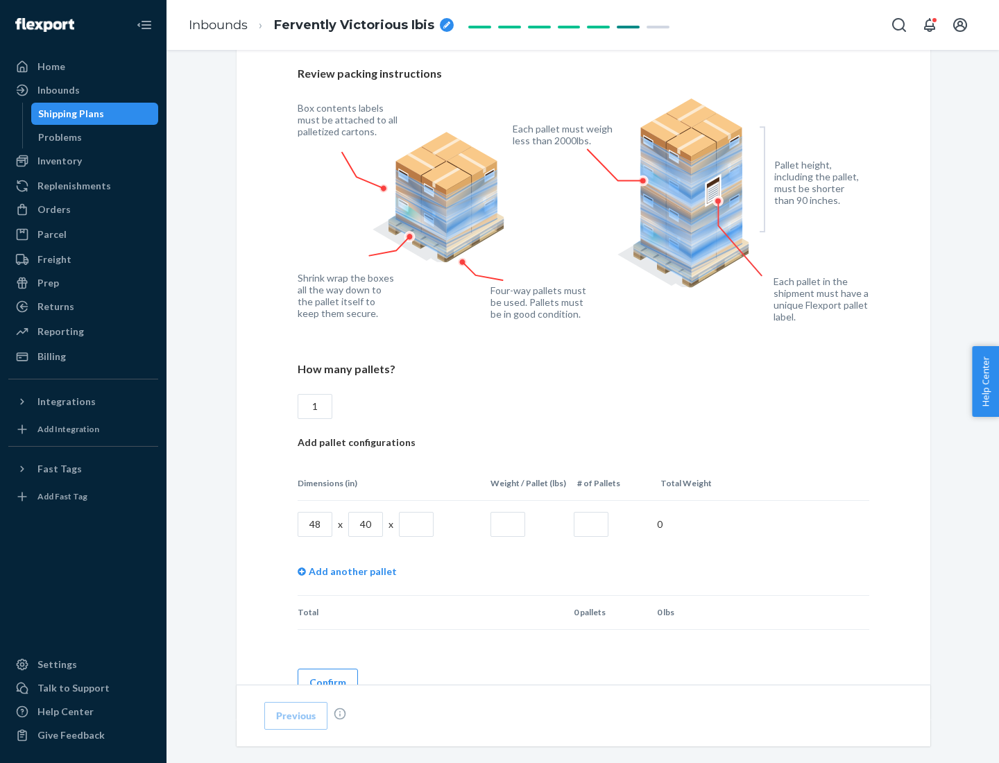
scroll to position [952, 0]
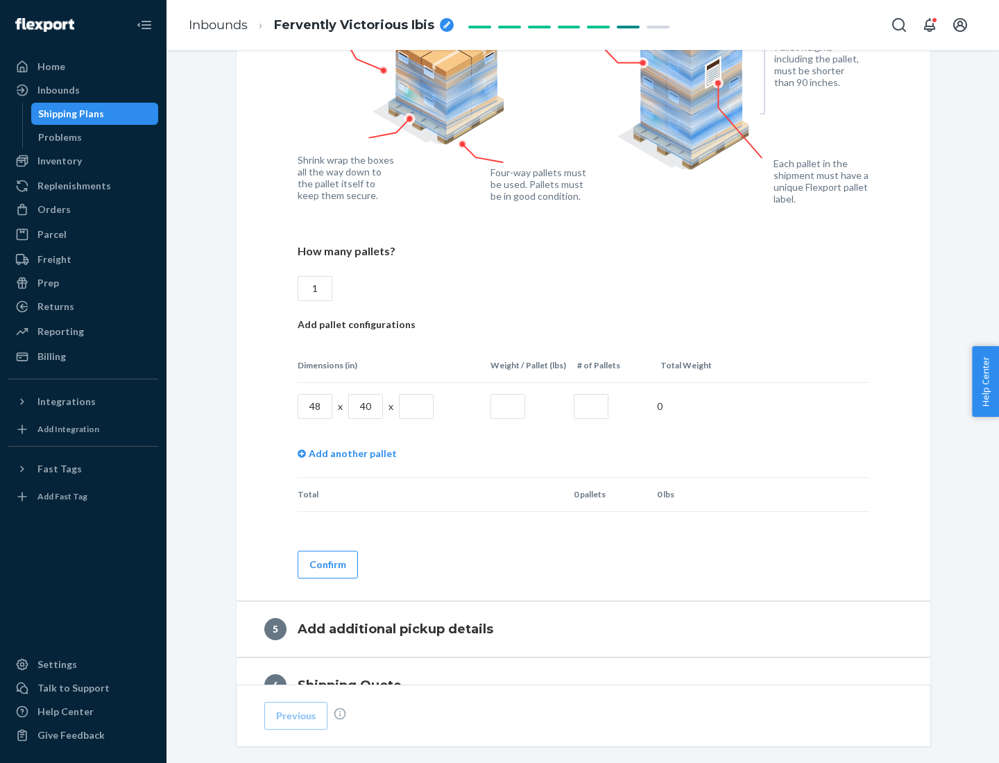
type input "1"
type input "40"
type input "200"
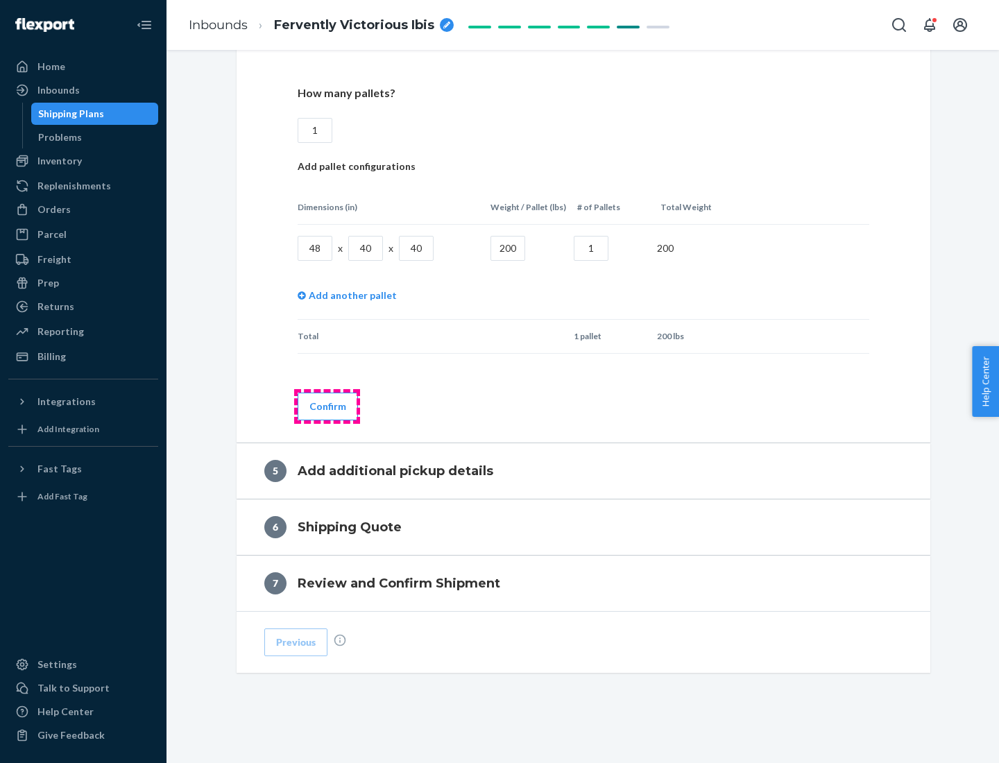
type input "1"
click at [327, 406] on button "Confirm" at bounding box center [328, 407] width 60 height 28
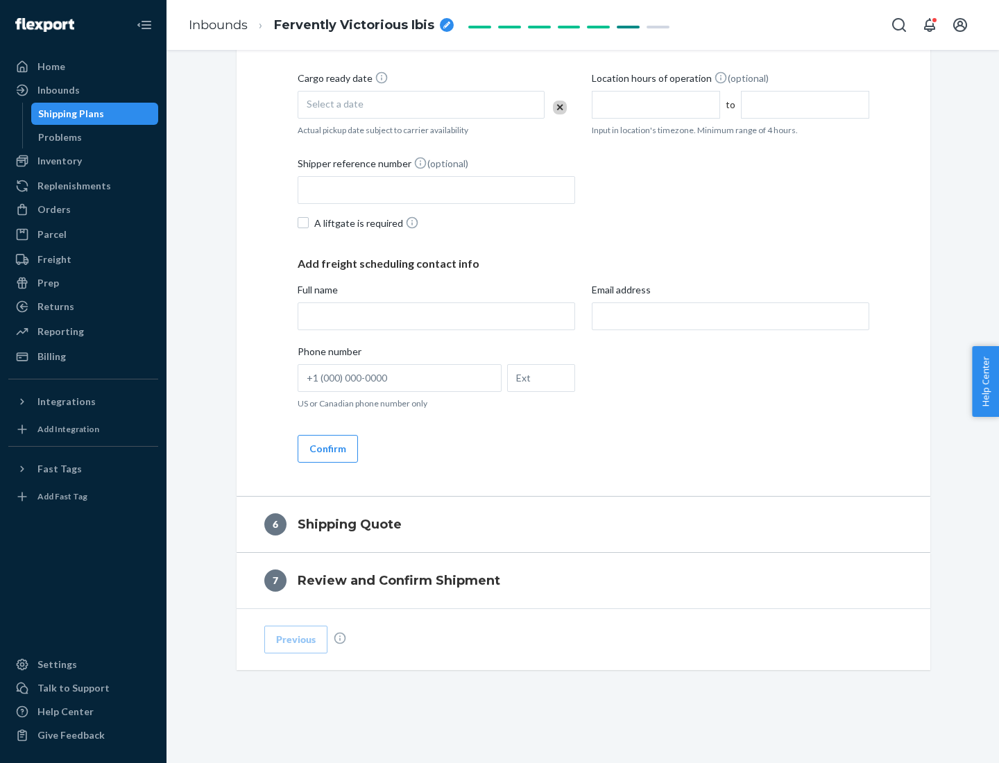
scroll to position [475, 0]
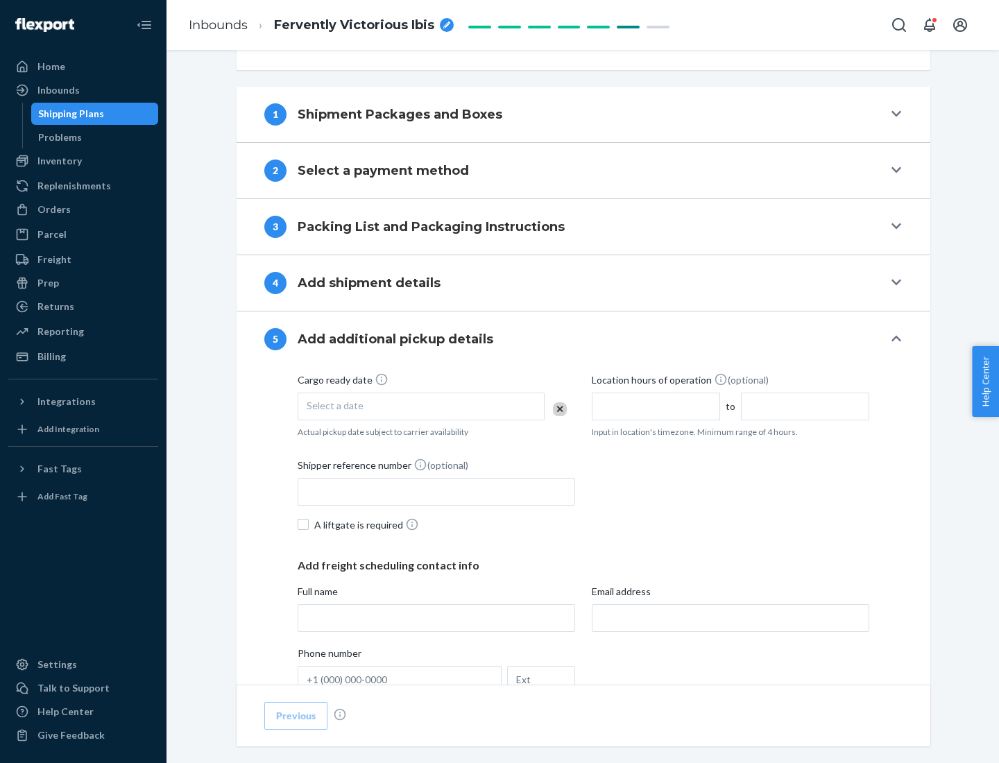
click at [421, 406] on div "Select a date" at bounding box center [421, 407] width 247 height 28
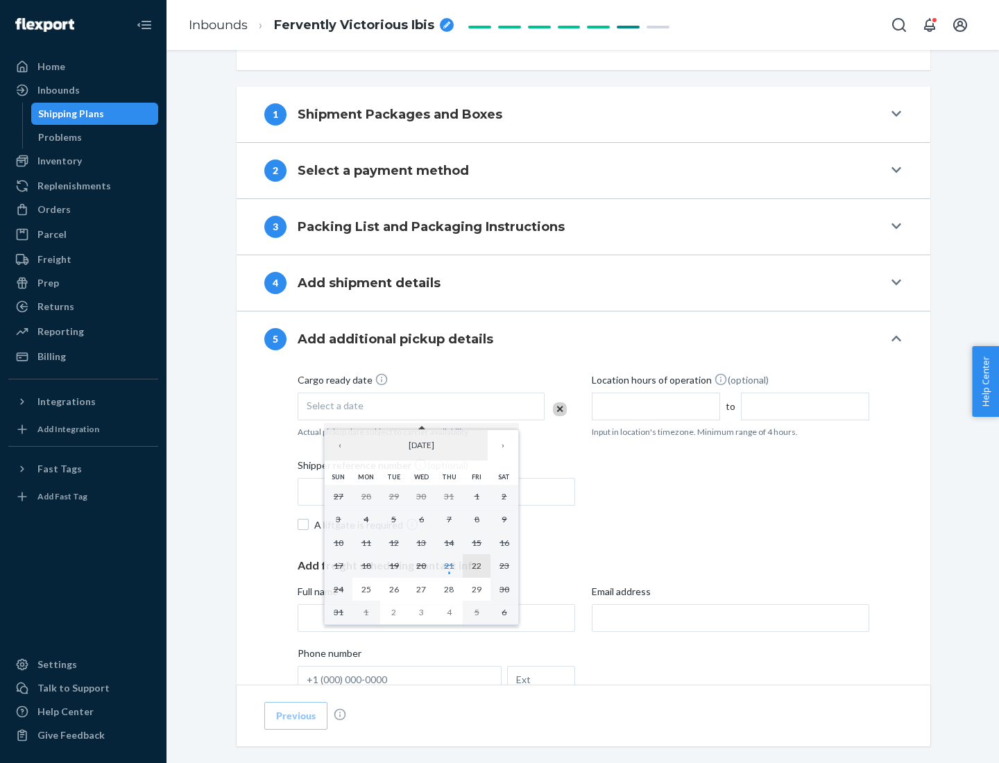
click at [477, 565] on abbr "22" at bounding box center [477, 566] width 10 height 10
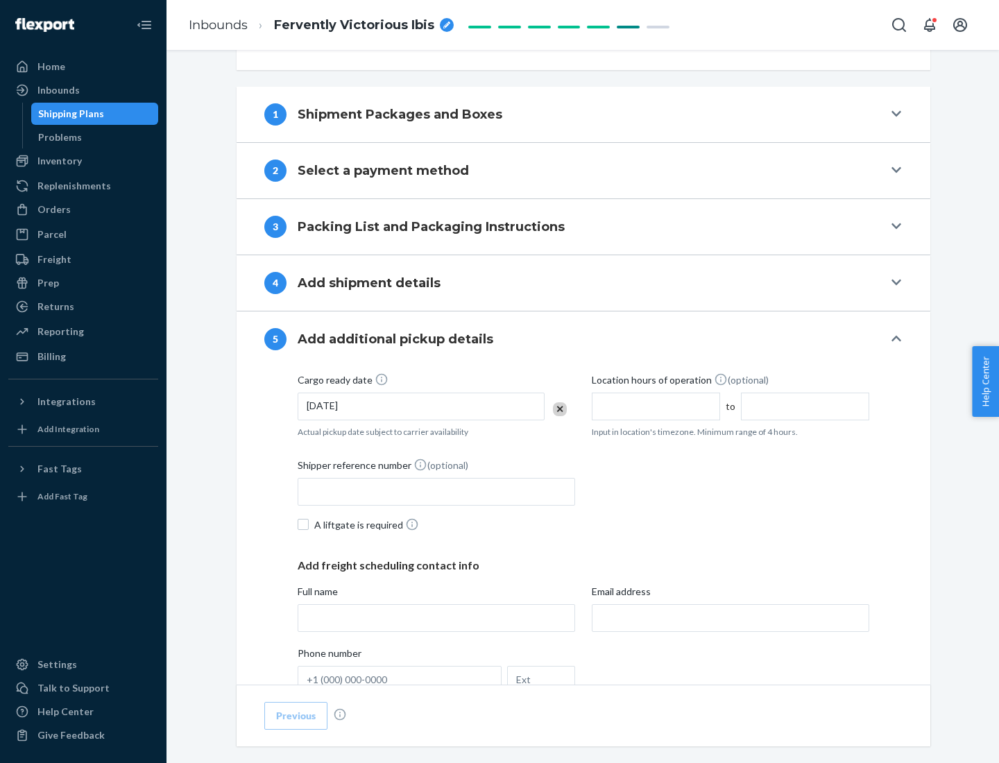
scroll to position [686, 0]
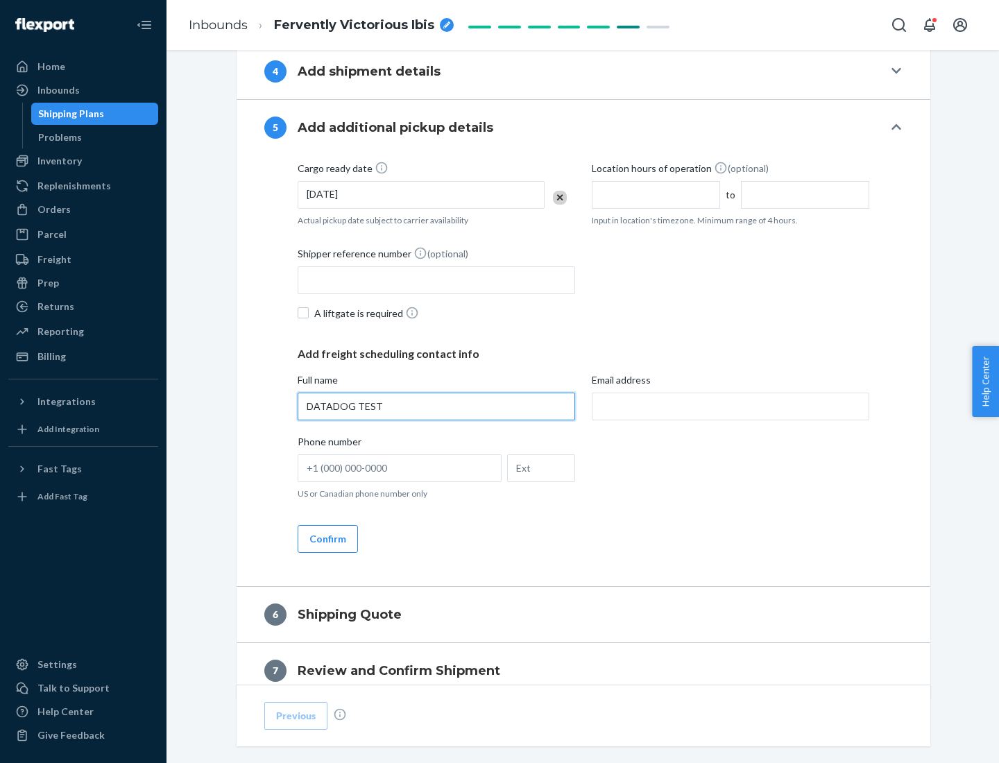
type input "DATADOG TEST"
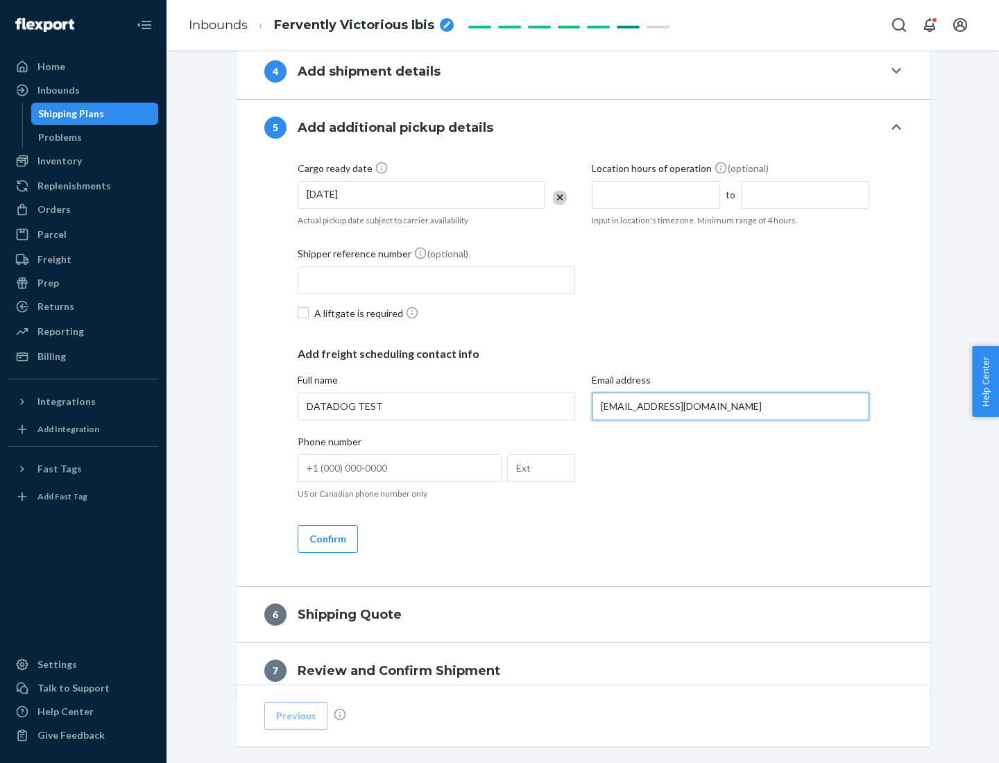
scroll to position [748, 0]
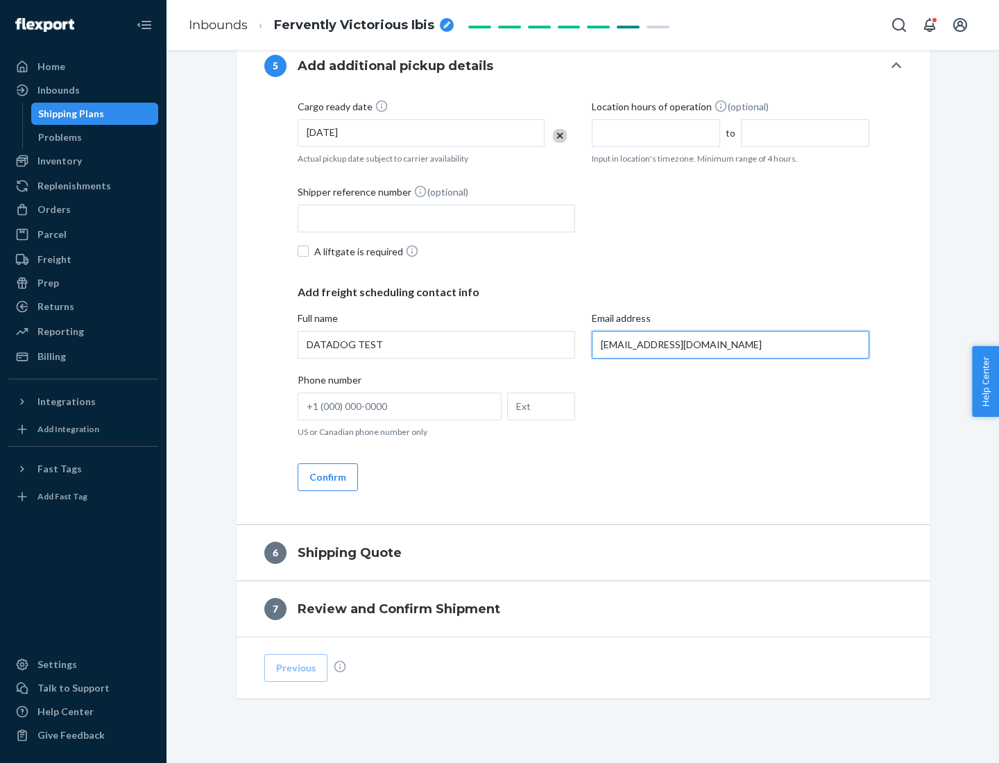
type input "[EMAIL_ADDRESS][DOMAIN_NAME]"
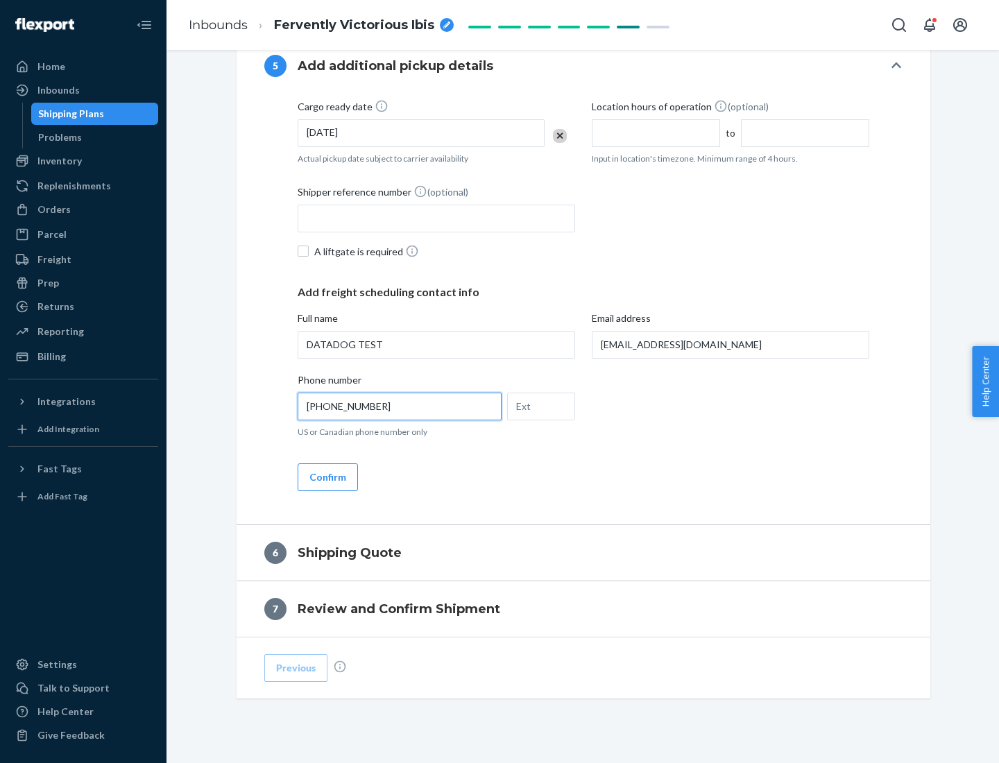
scroll to position [776, 0]
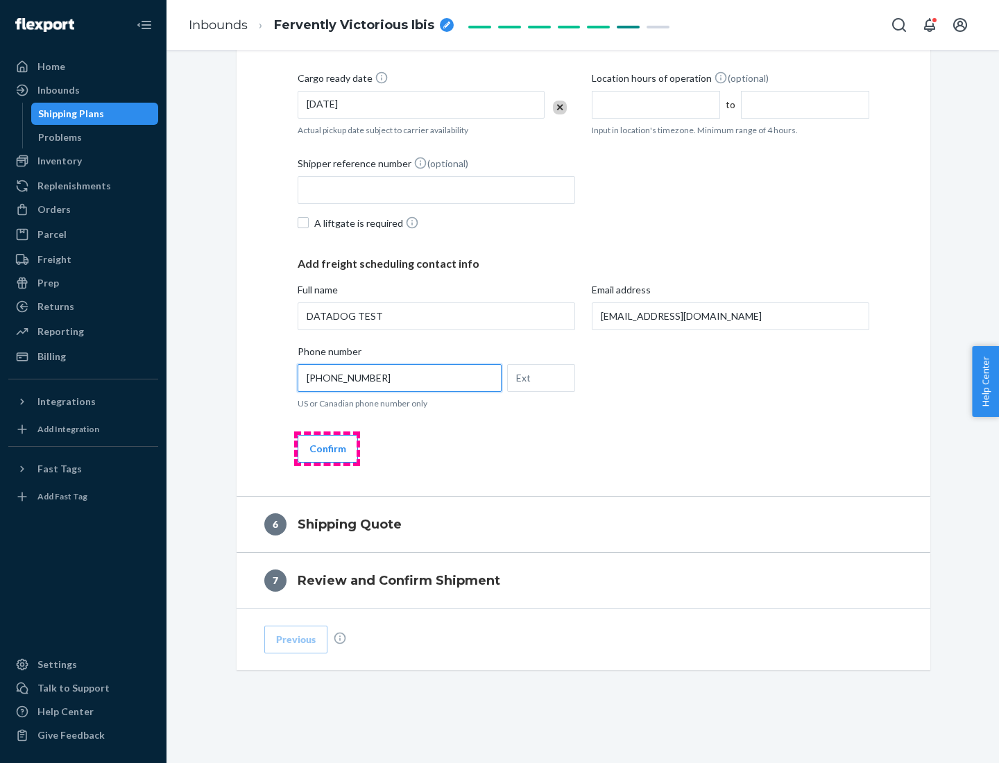
type input "[PHONE_NUMBER]"
click at [327, 448] on button "Confirm" at bounding box center [328, 449] width 60 height 28
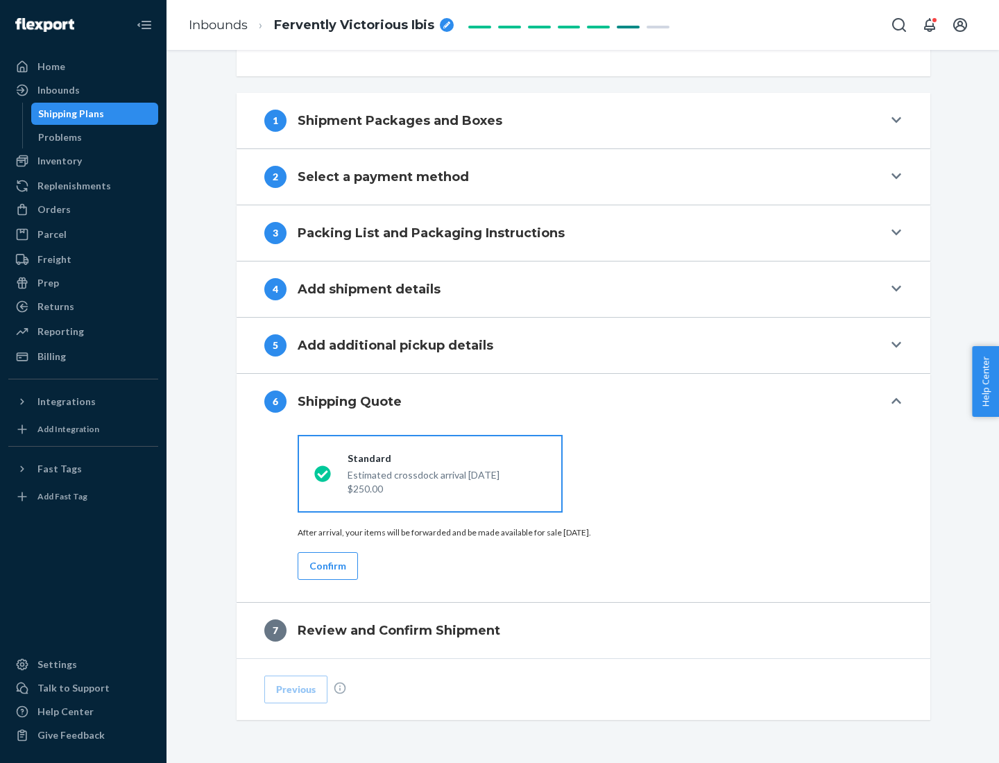
scroll to position [518, 0]
